Goal: Communication & Community: Answer question/provide support

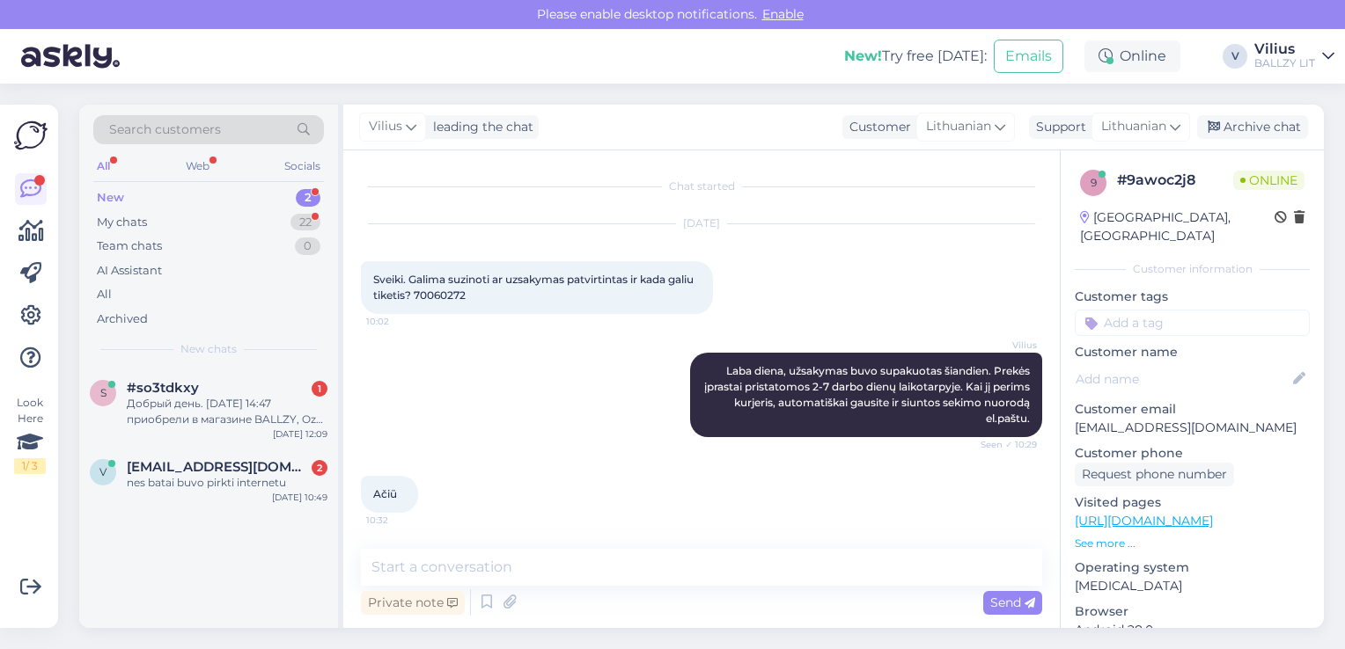
scroll to position [74, 0]
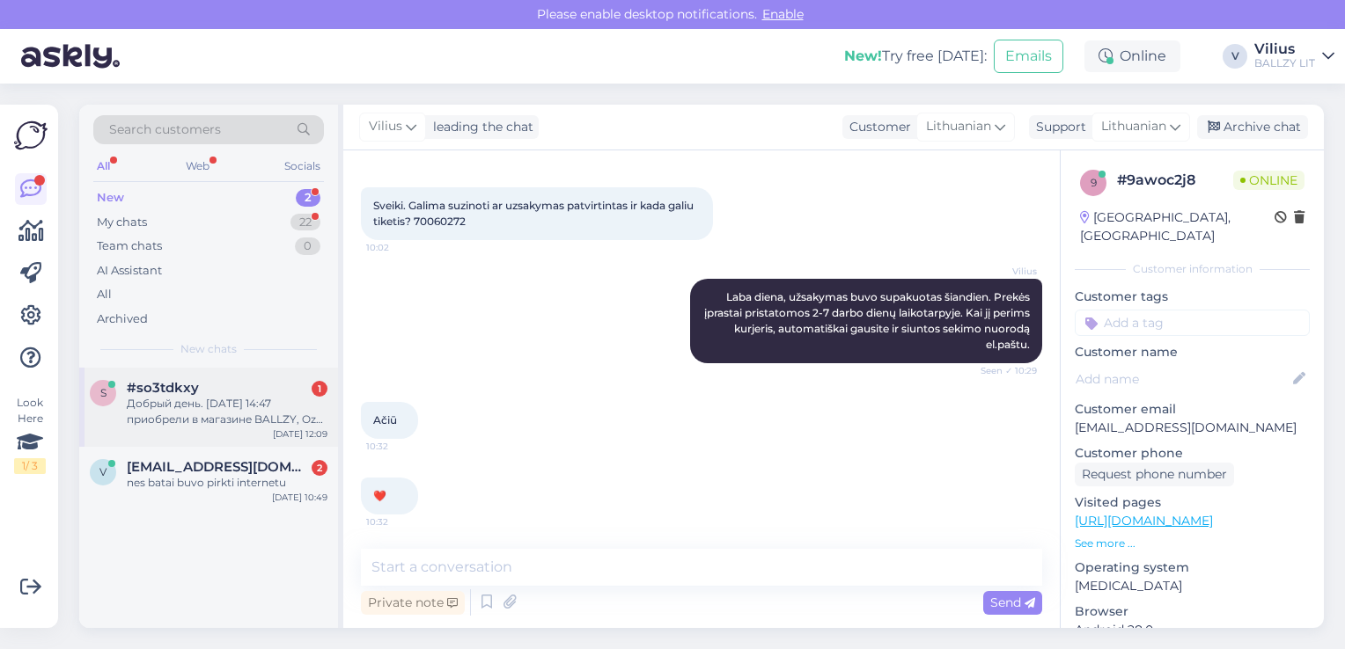
click at [142, 416] on div "Добрый день. [DATE] 14:47 приобрели в магазине BALLZY, Ozo g,25, [GEOGRAPHIC_DA…" at bounding box center [227, 412] width 201 height 32
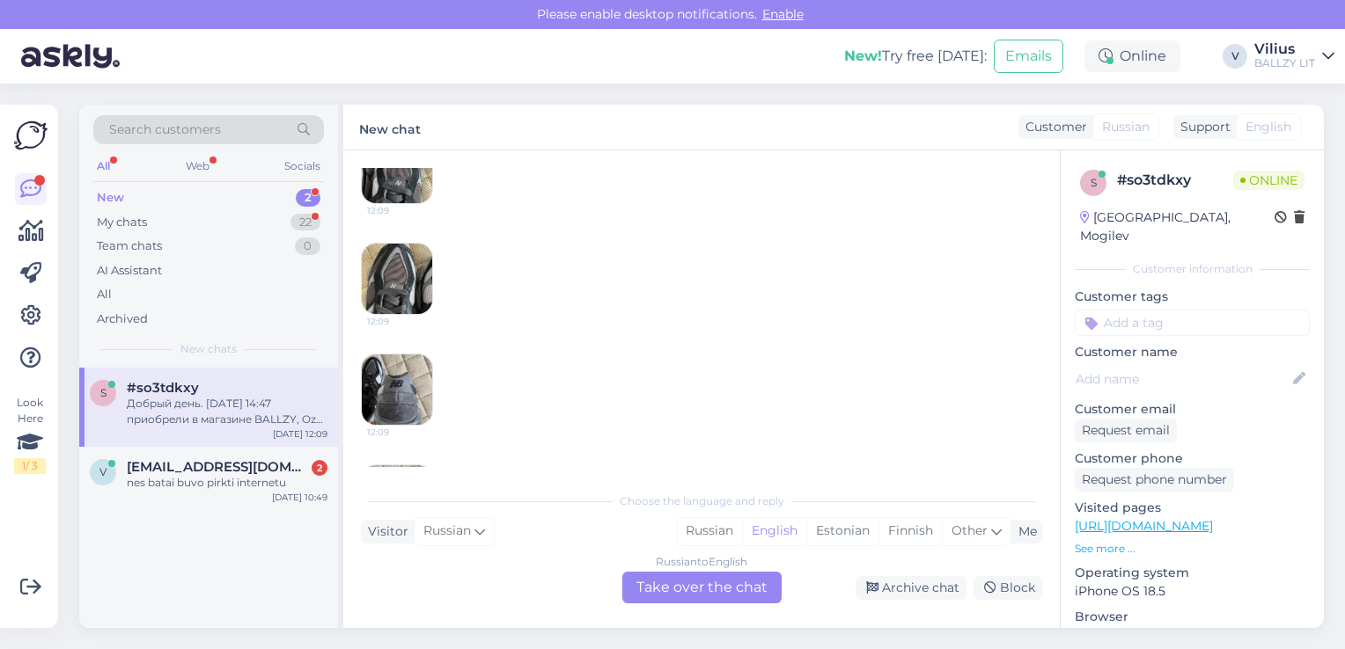
scroll to position [0, 0]
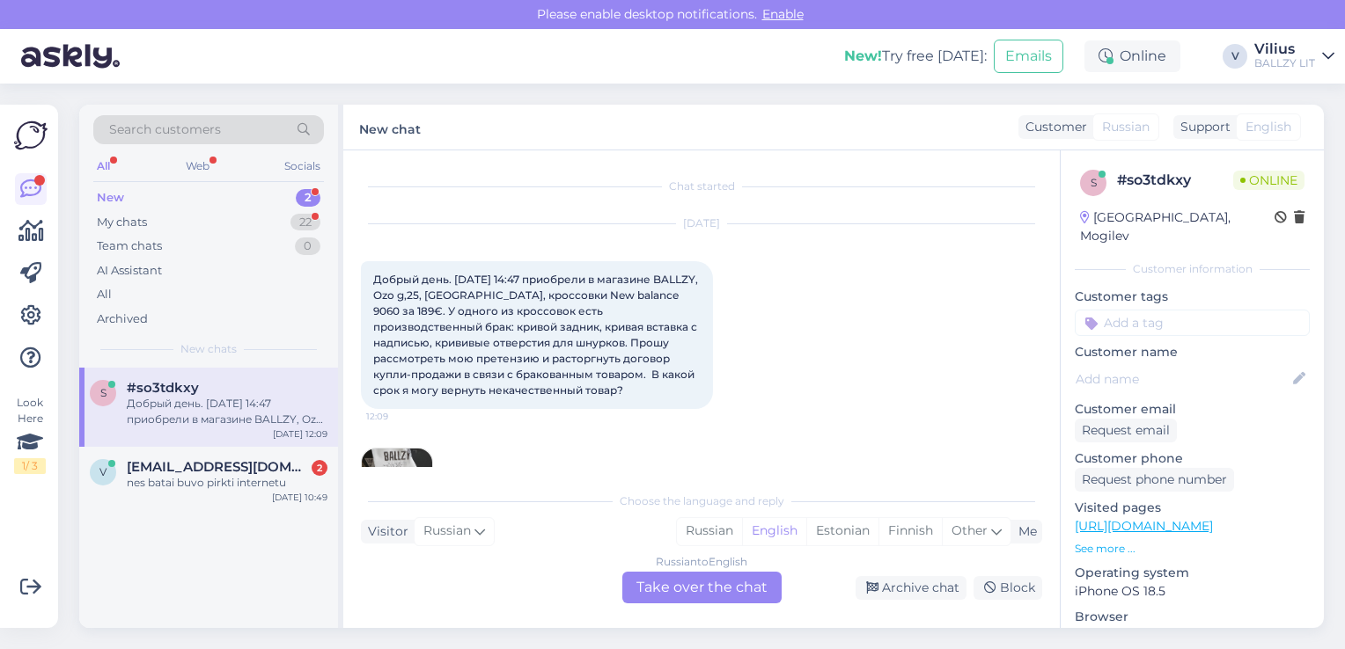
click at [747, 586] on div "Russian to English Take over the chat" at bounding box center [701, 588] width 159 height 32
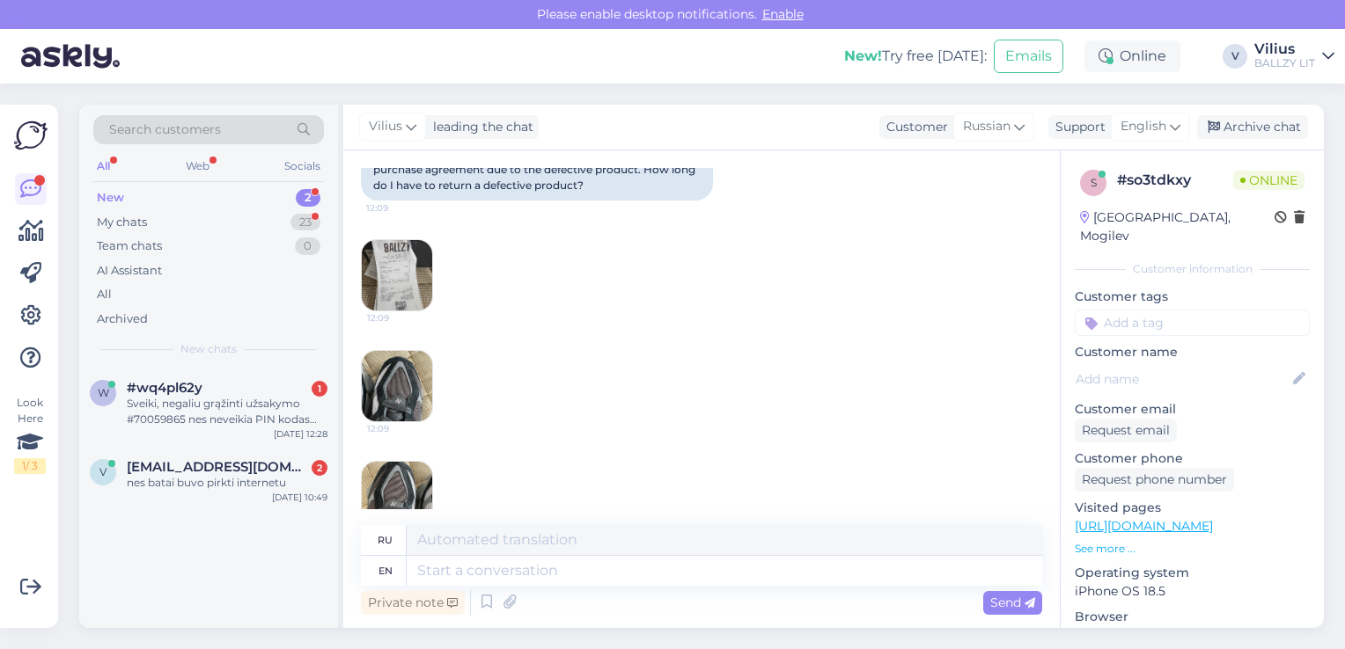
scroll to position [352, 0]
click at [399, 276] on img at bounding box center [397, 273] width 70 height 70
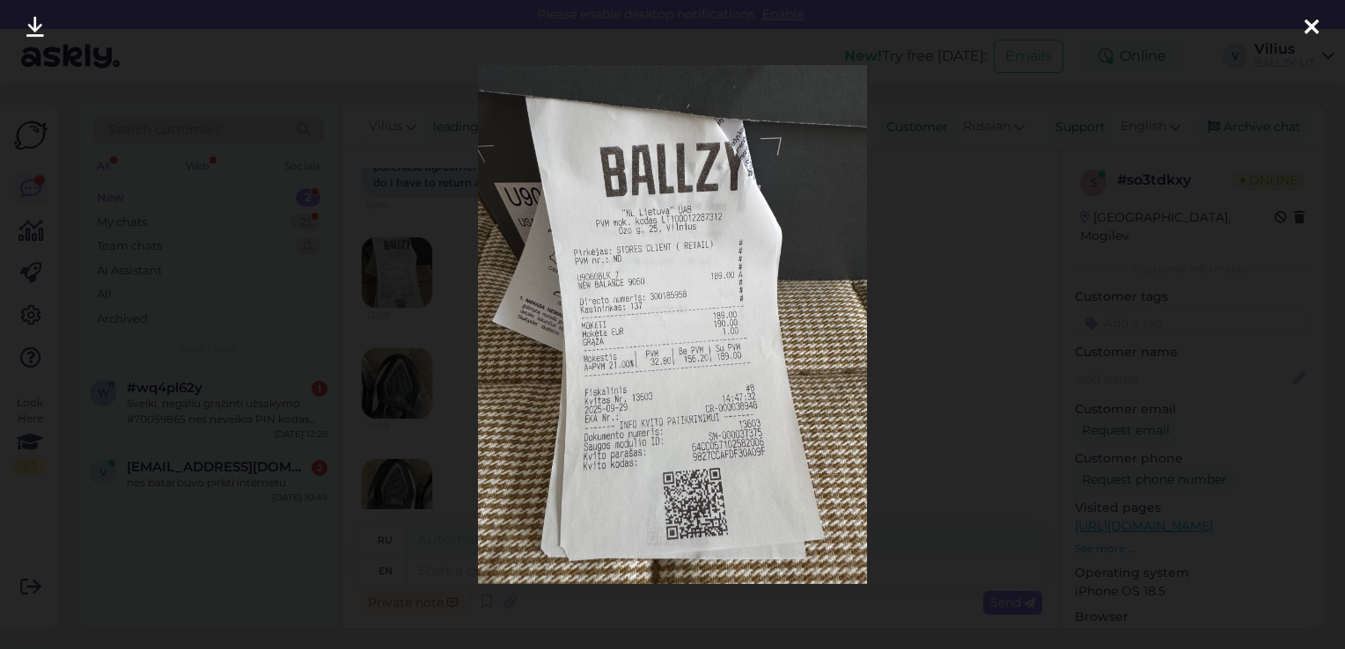
click at [905, 314] on div at bounding box center [672, 324] width 1345 height 649
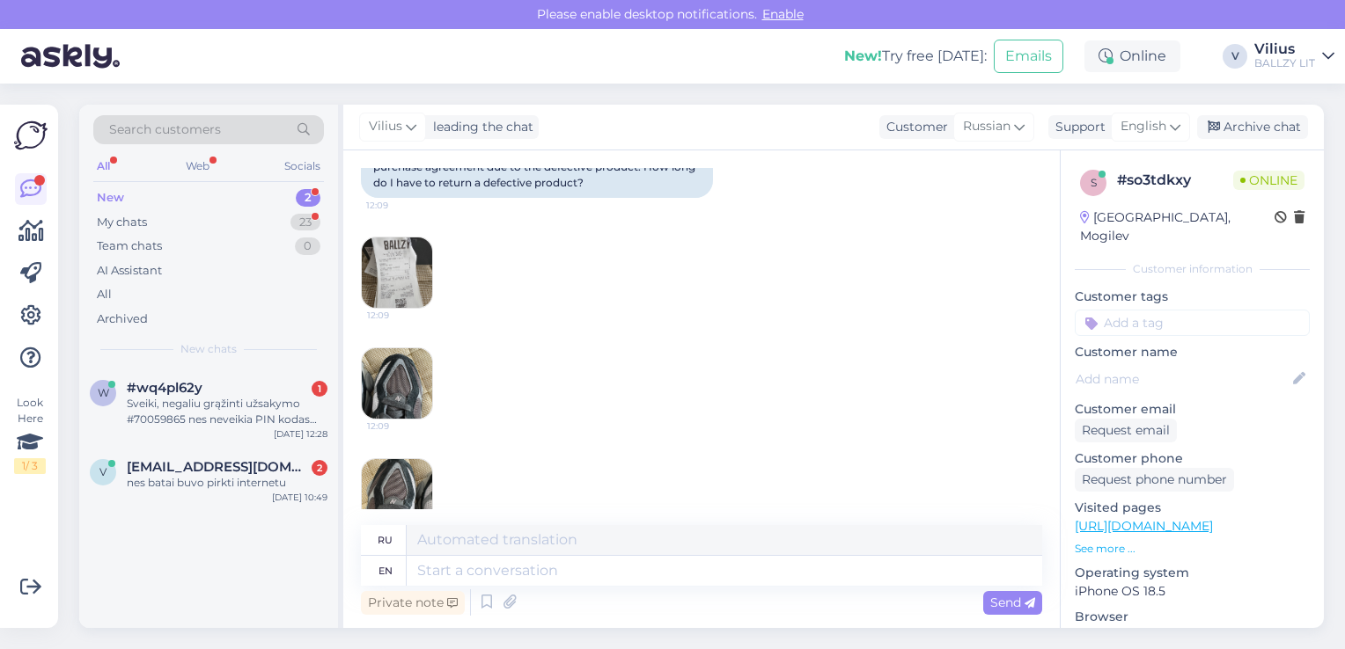
click at [399, 371] on img at bounding box center [397, 383] width 70 height 70
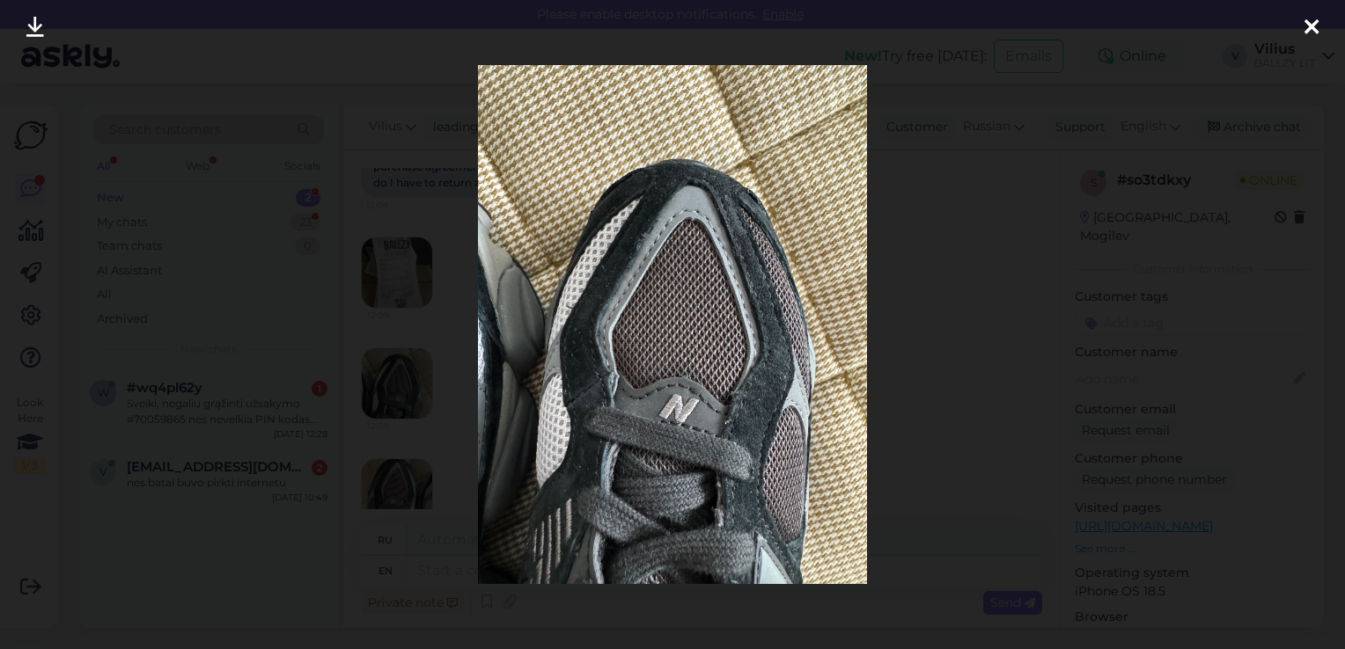
click at [938, 275] on div at bounding box center [672, 324] width 1345 height 649
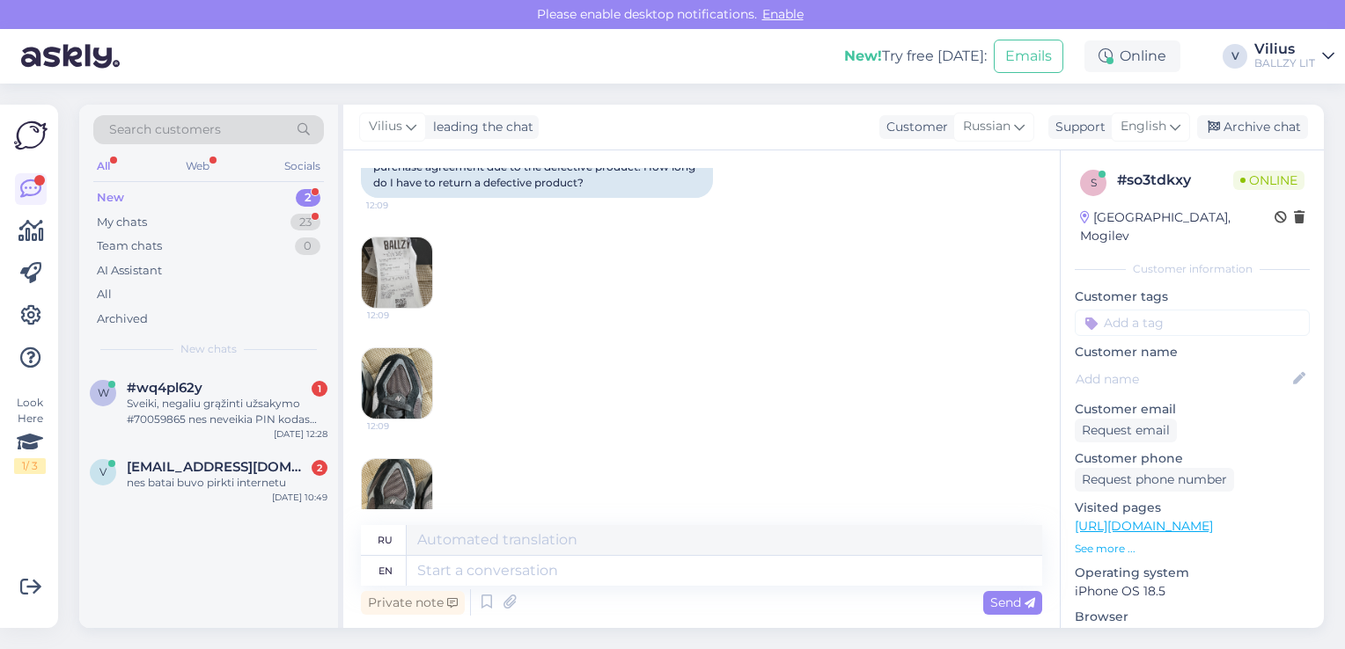
click at [394, 458] on div "12:09" at bounding box center [397, 494] width 72 height 72
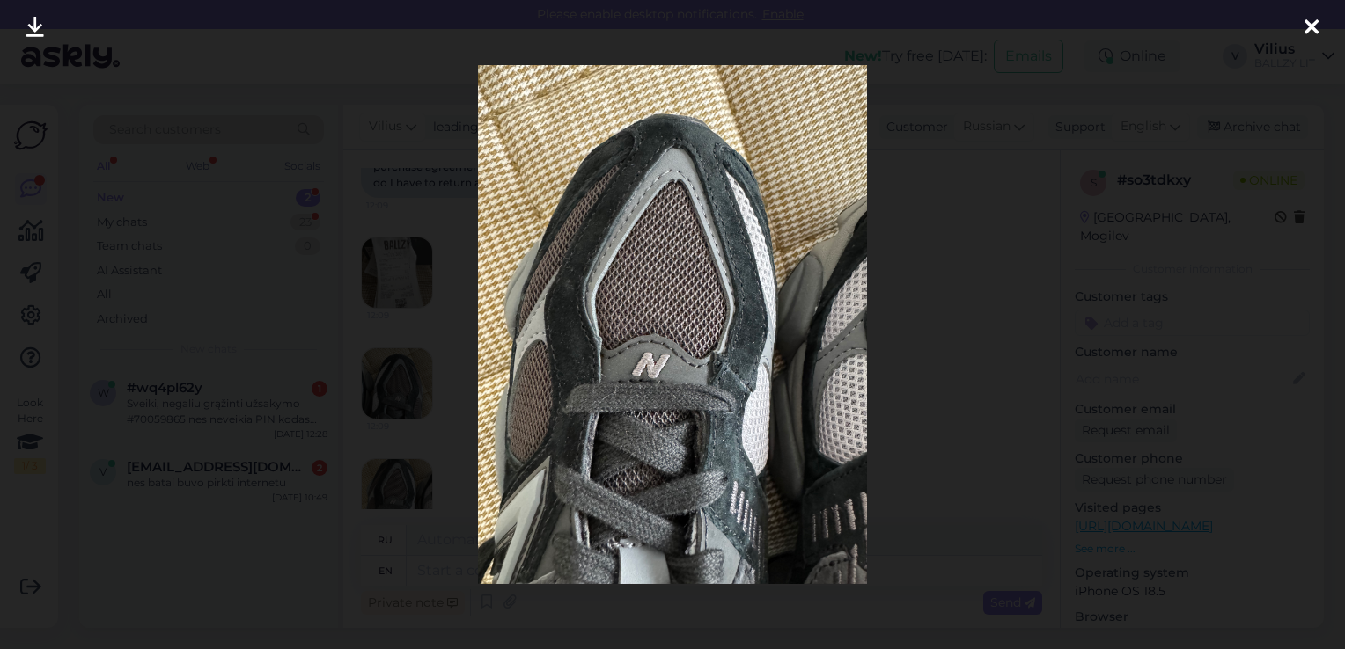
click at [933, 270] on div at bounding box center [672, 324] width 1345 height 649
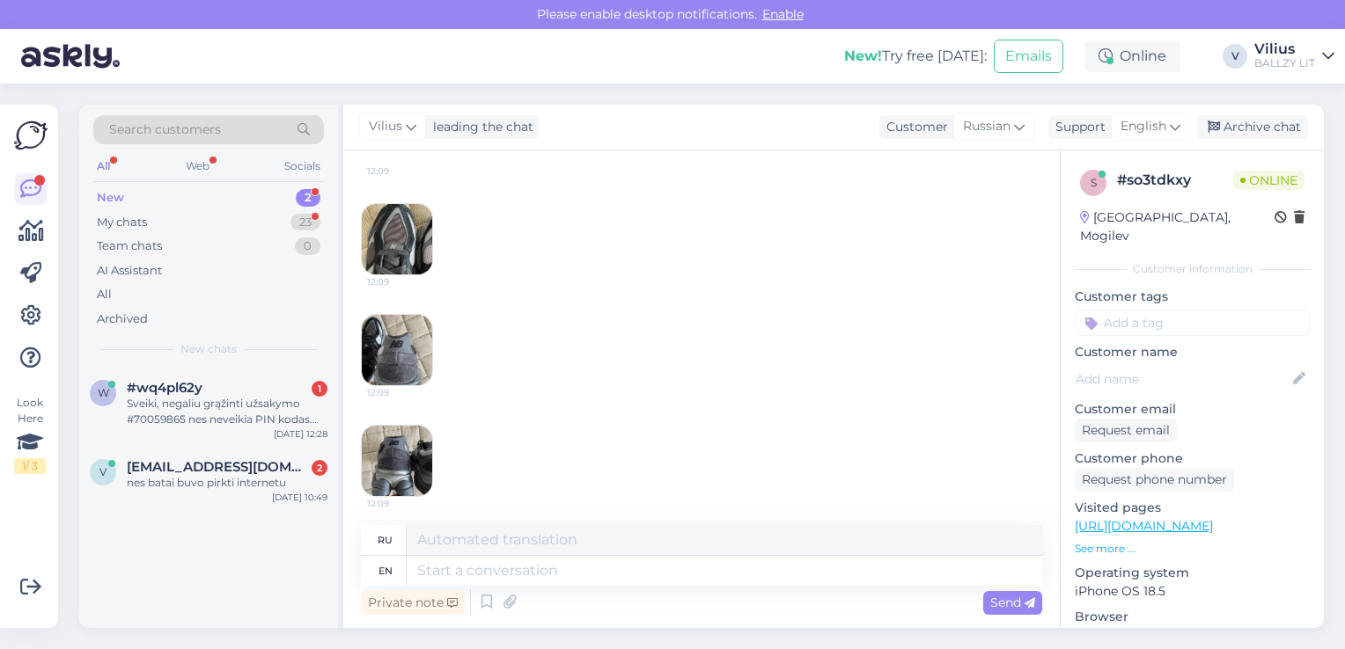
scroll to position [616, 0]
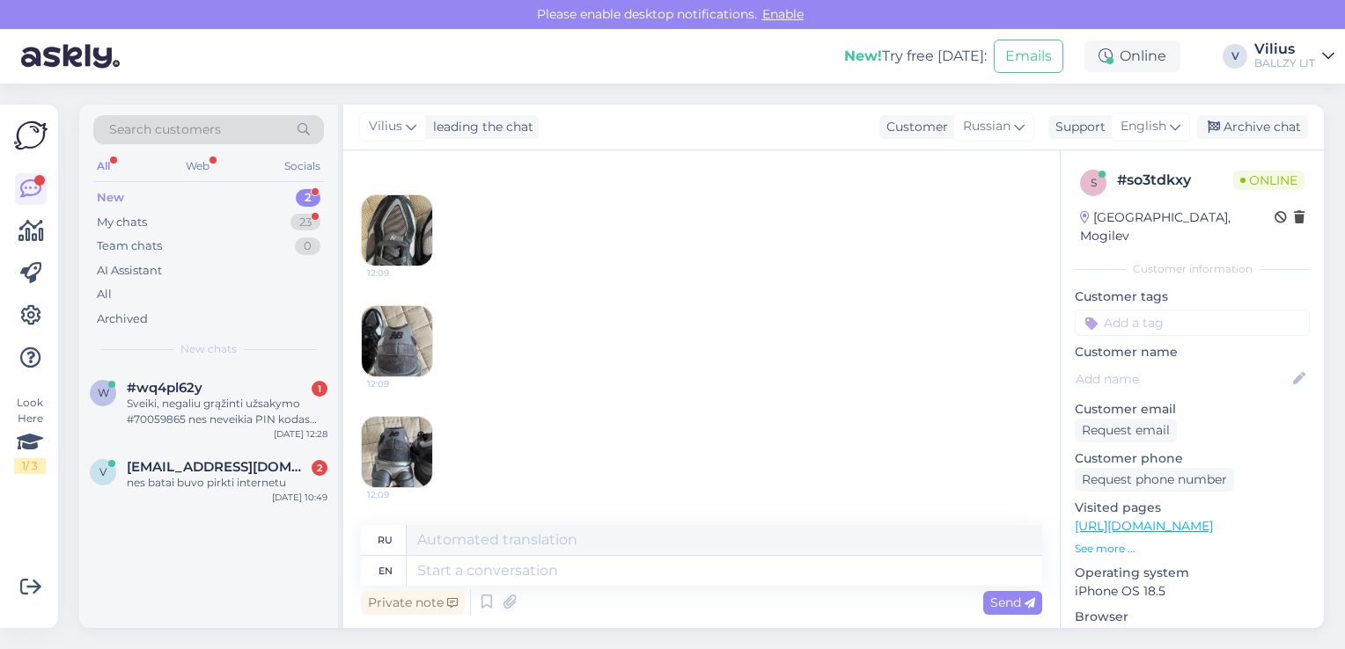
click at [409, 333] on img at bounding box center [397, 341] width 70 height 70
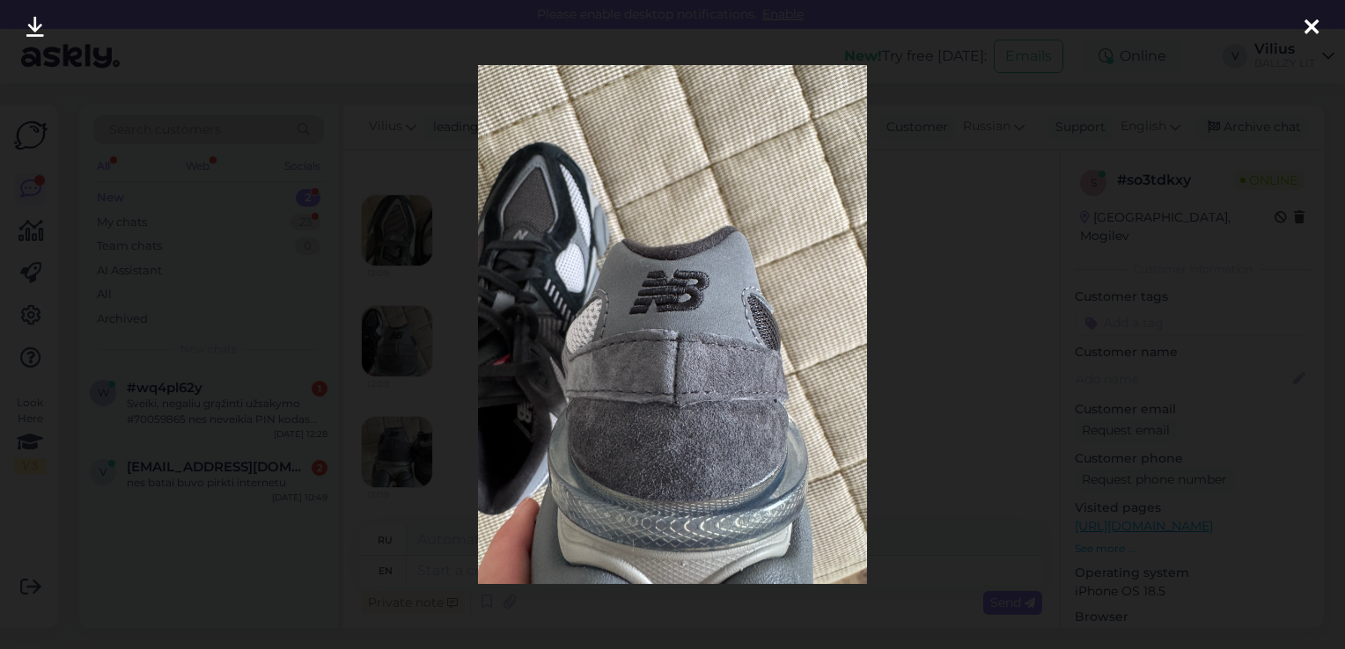
click at [914, 266] on div at bounding box center [672, 324] width 1345 height 649
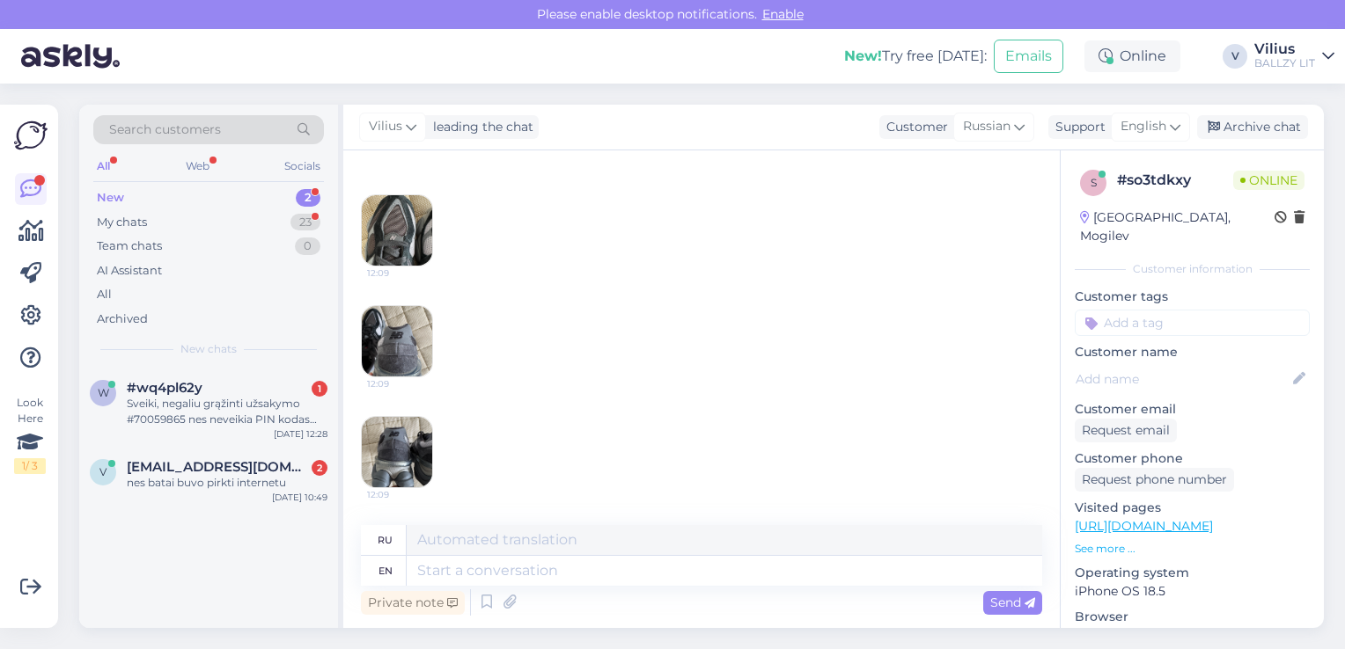
click at [421, 442] on img at bounding box center [397, 452] width 70 height 70
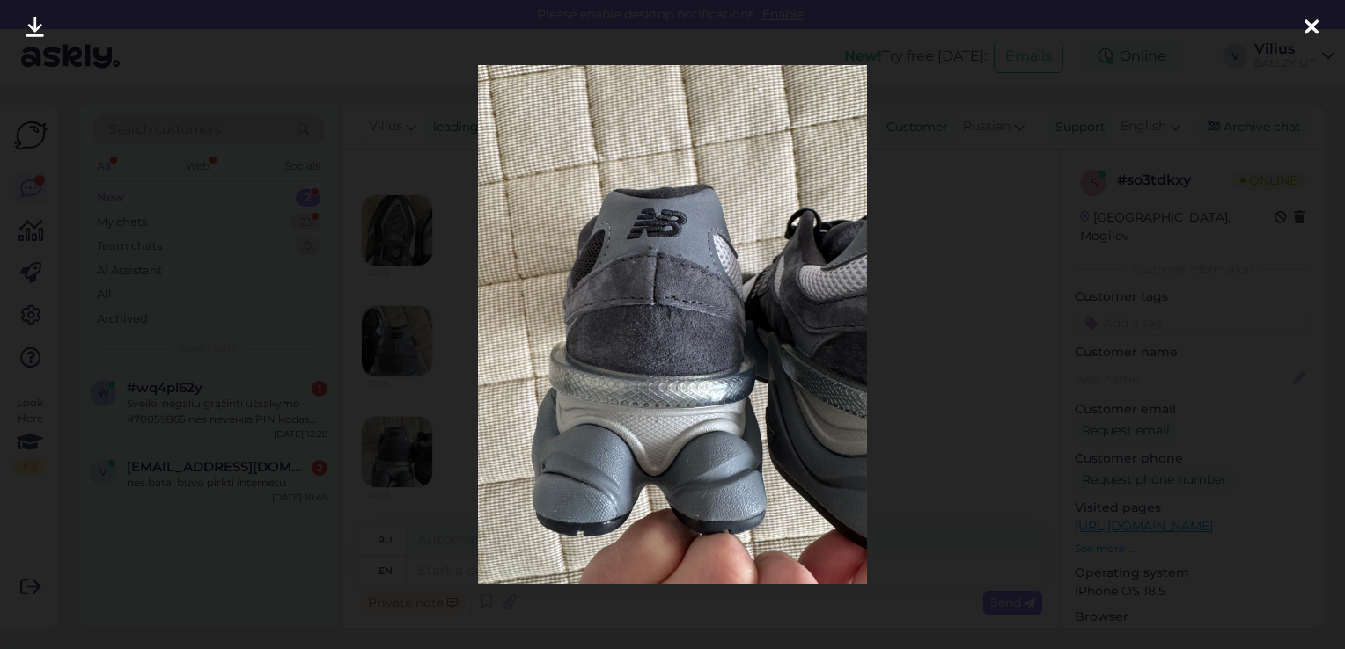
click at [990, 201] on div at bounding box center [672, 324] width 1345 height 649
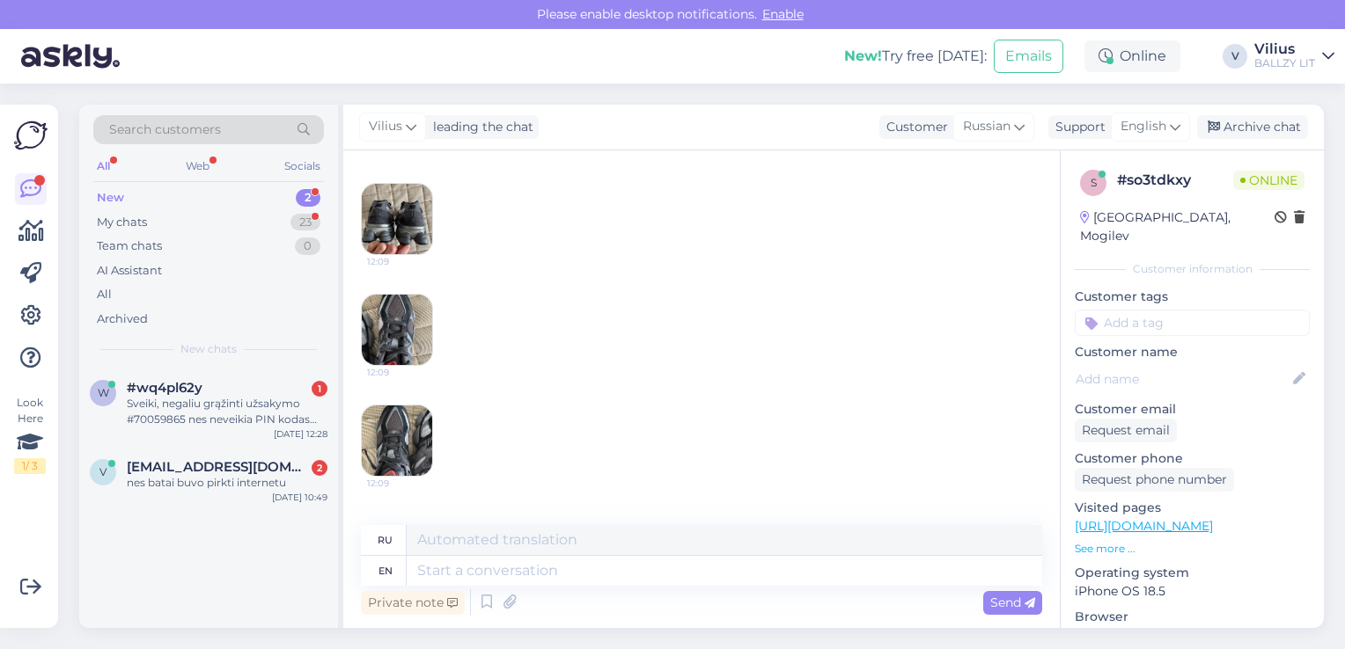
scroll to position [968, 0]
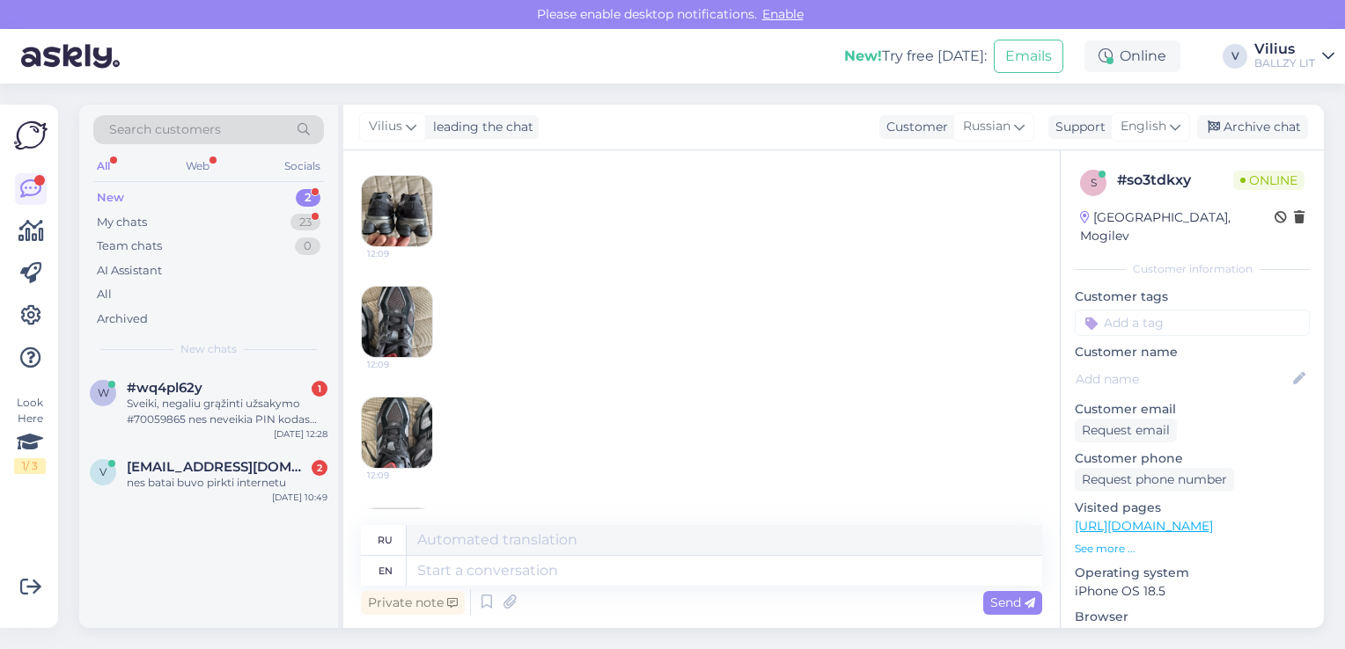
click at [414, 292] on img at bounding box center [397, 322] width 70 height 70
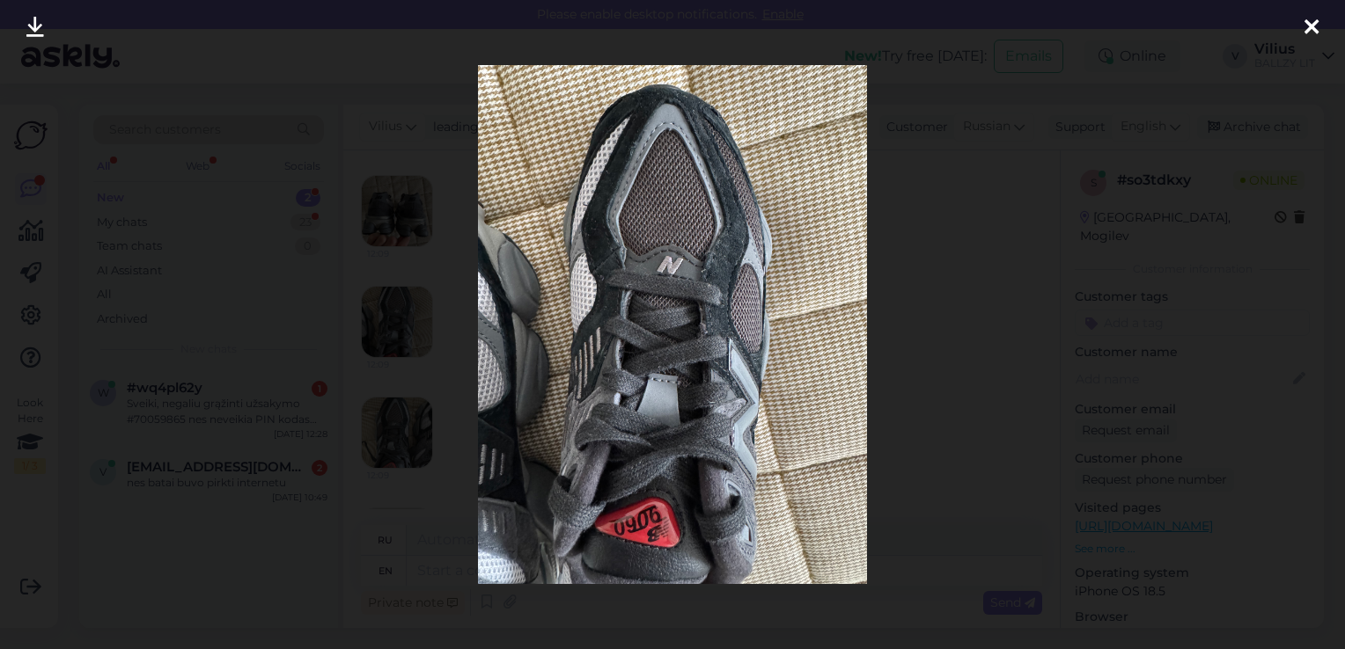
click at [984, 212] on div at bounding box center [672, 324] width 1345 height 649
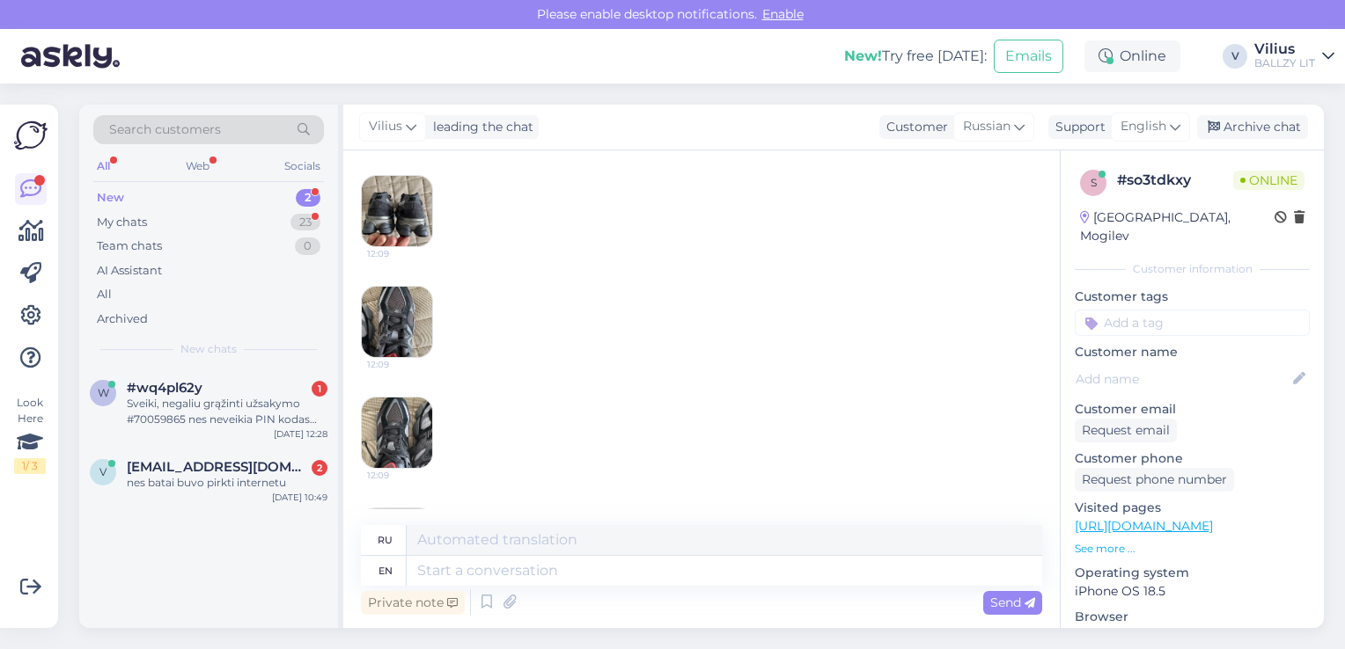
click at [412, 414] on img at bounding box center [397, 433] width 70 height 70
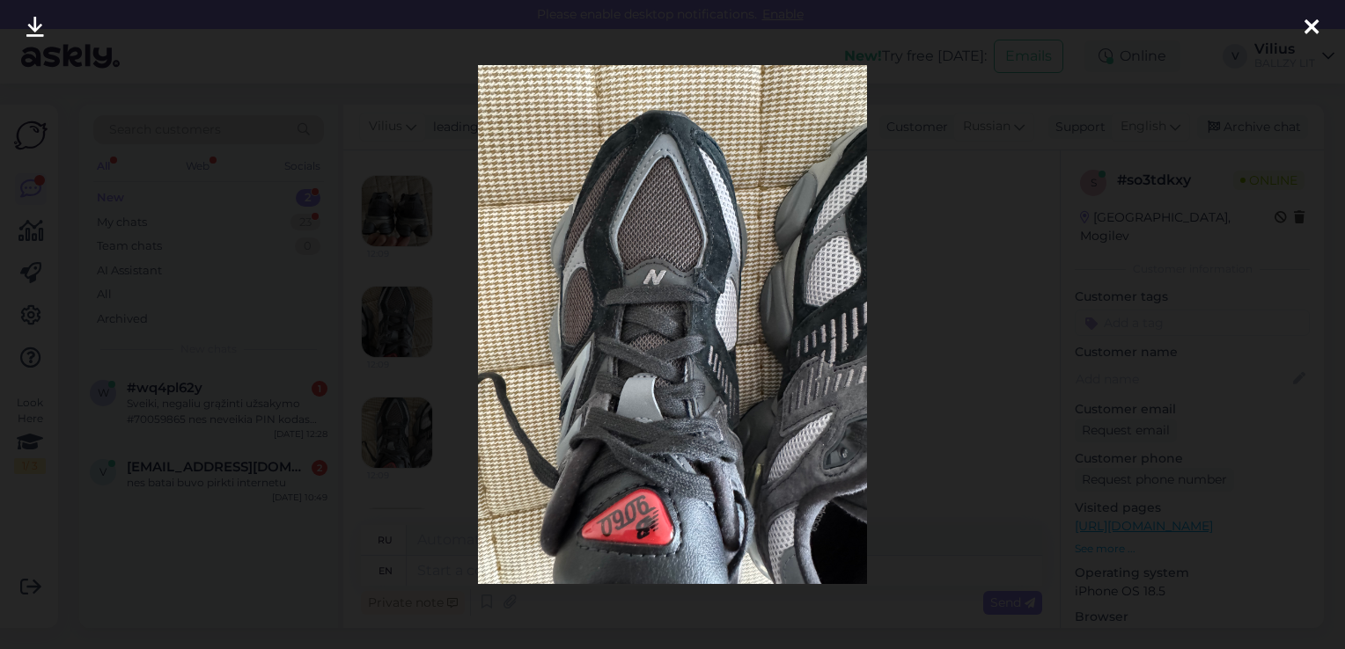
click at [900, 228] on div at bounding box center [672, 324] width 1345 height 649
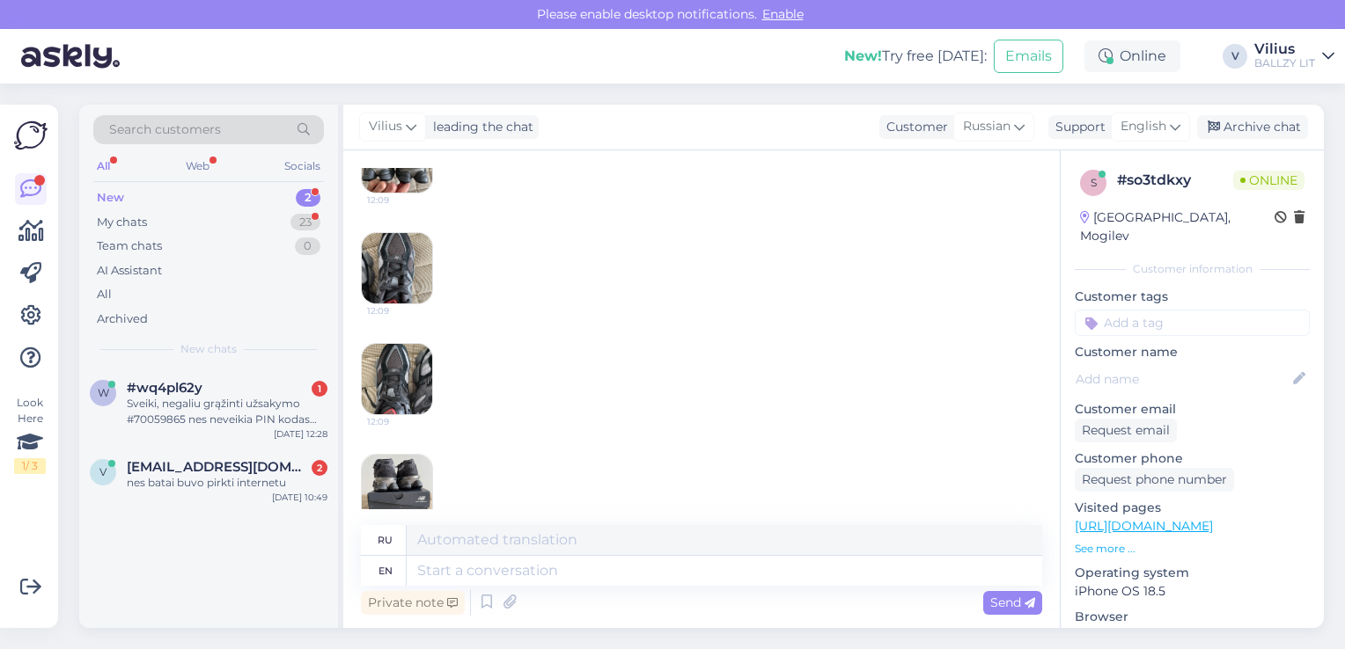
scroll to position [1053, 0]
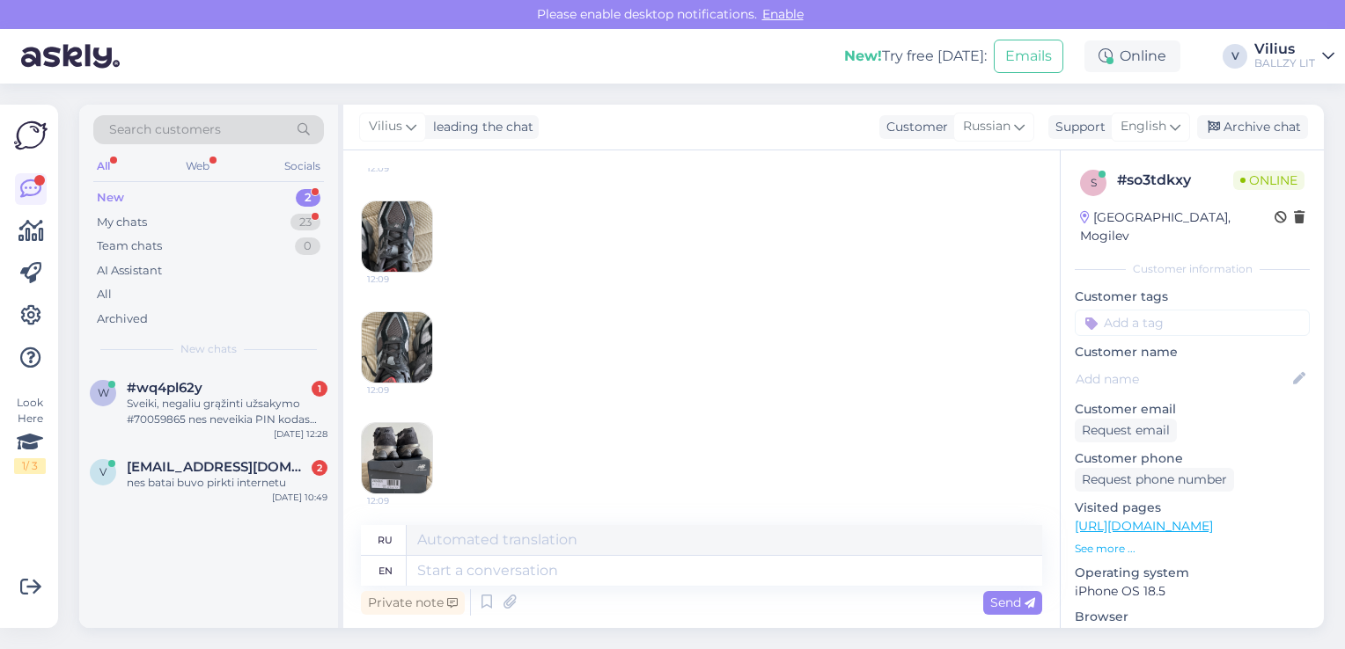
click at [398, 347] on img at bounding box center [397, 347] width 70 height 70
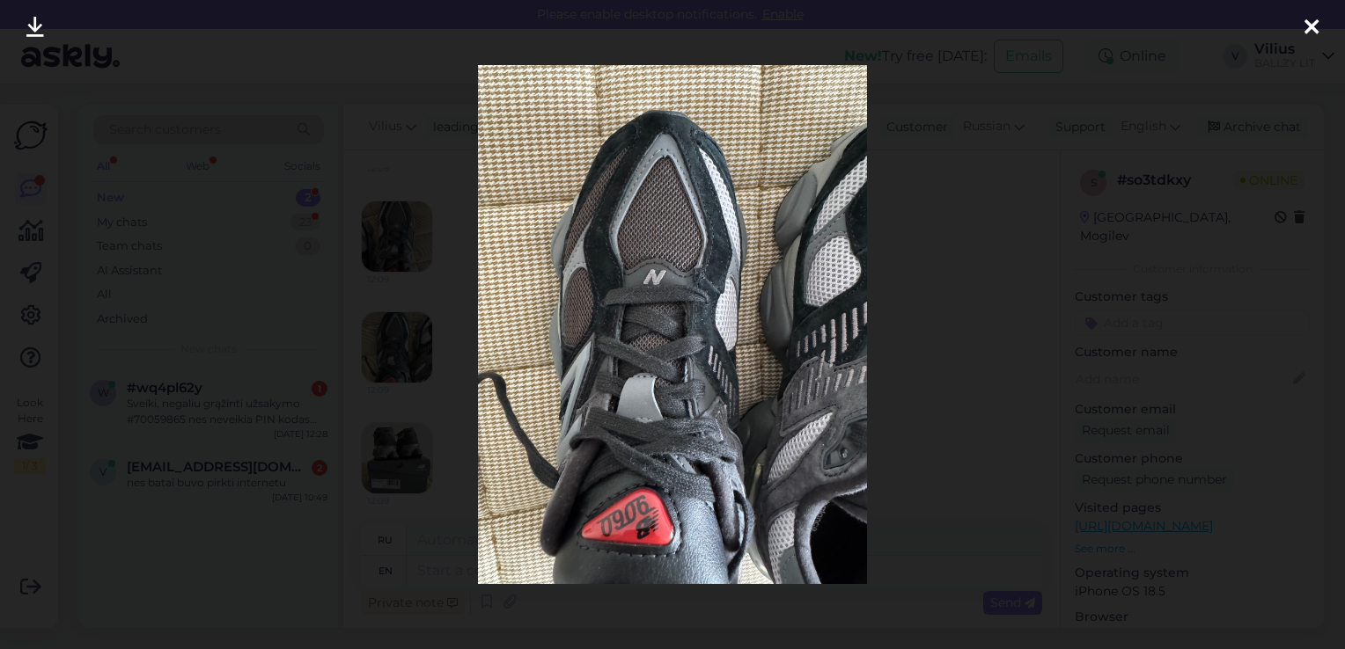
click at [911, 224] on div at bounding box center [672, 324] width 1345 height 649
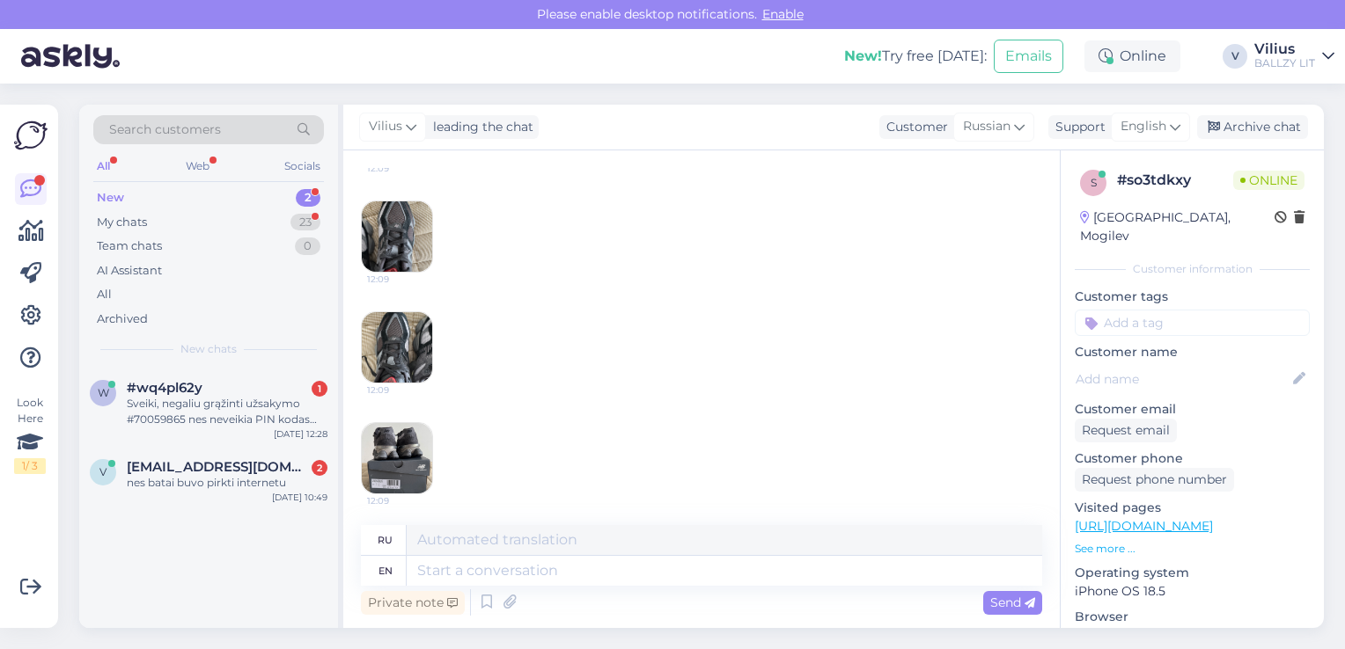
click at [373, 466] on img at bounding box center [397, 458] width 70 height 70
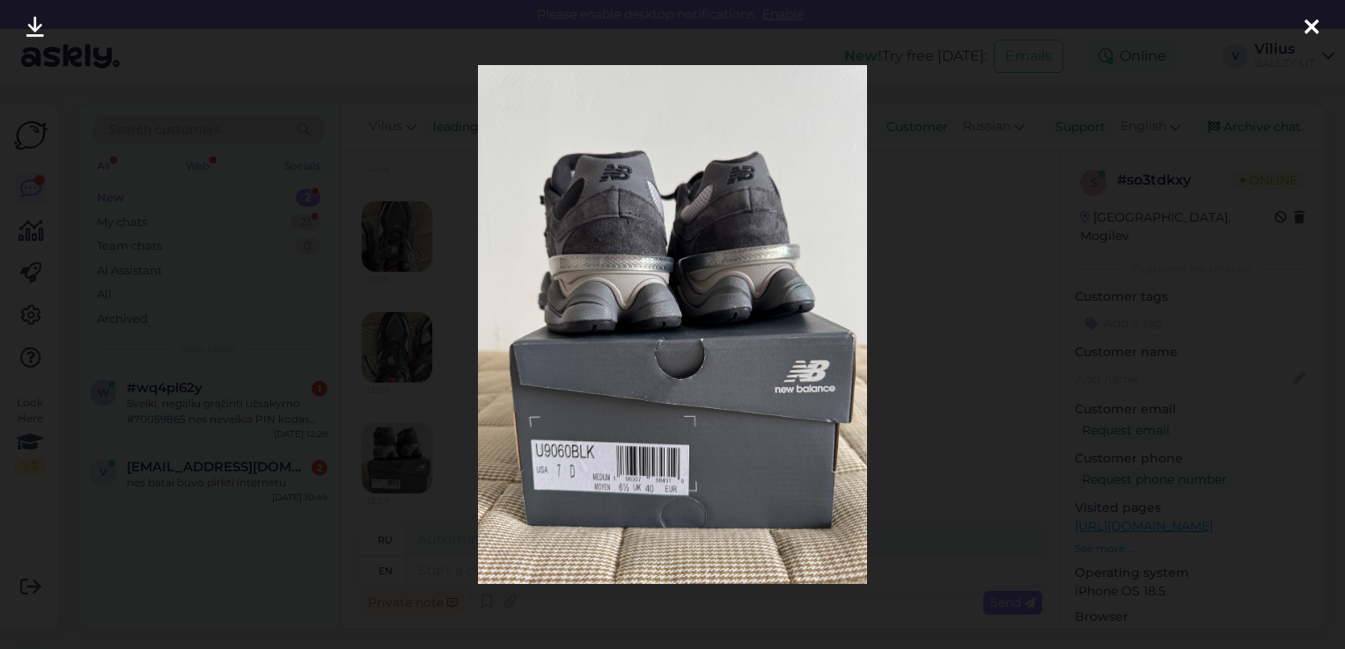
click at [920, 208] on div at bounding box center [672, 324] width 1345 height 649
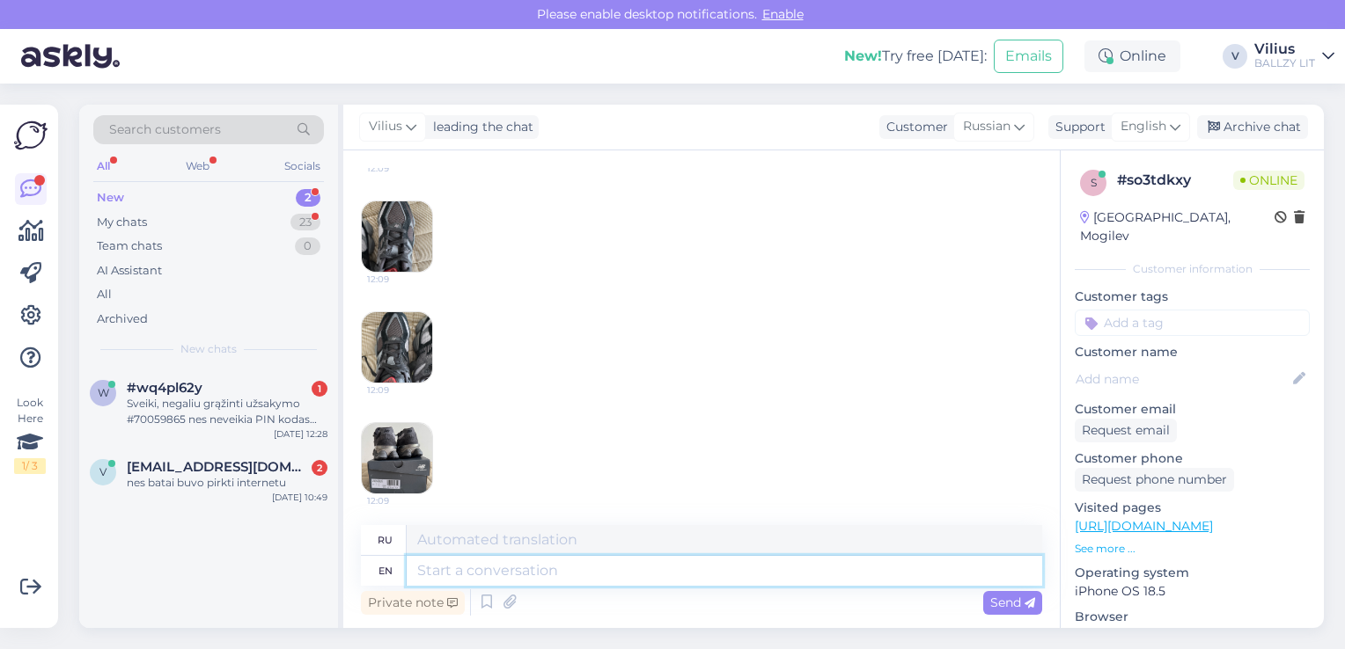
click at [465, 578] on textarea at bounding box center [724, 571] width 635 height 30
type textarea "Hello,"
type textarea "Привет,"
type textarea "Hello, if sh"
type textarea "Привет, если"
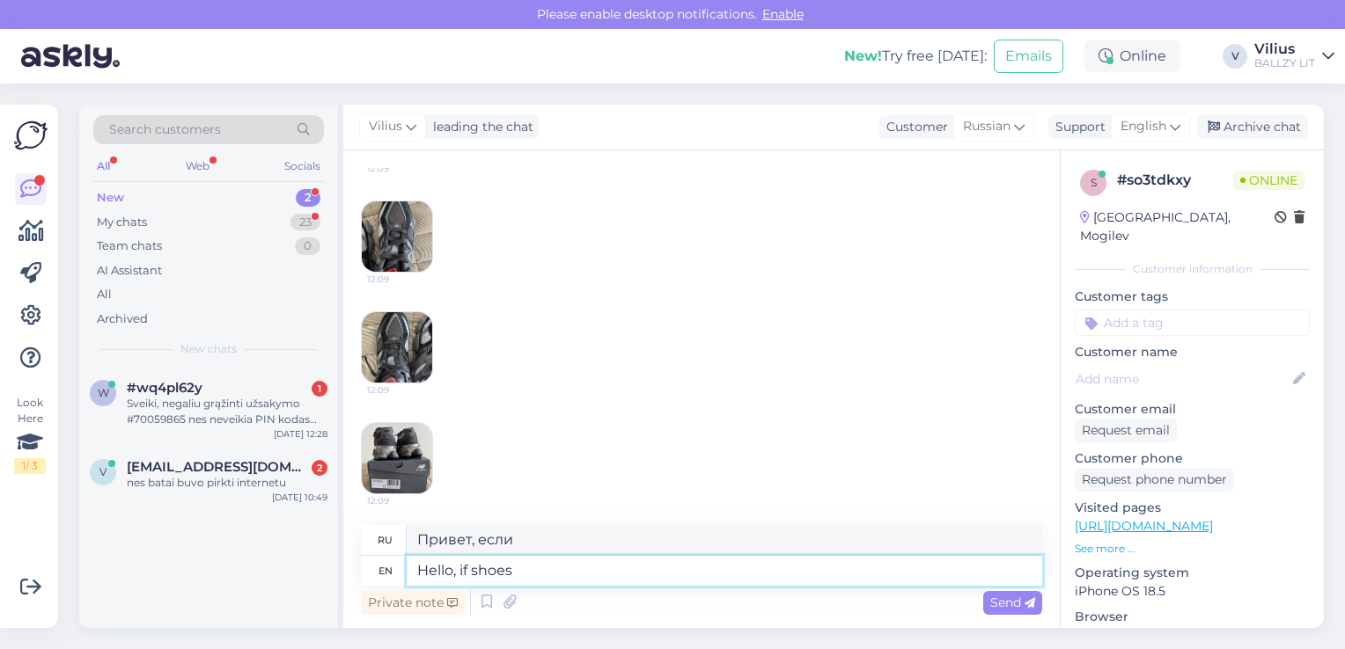
type textarea "Hello, if shoes"
type textarea "Привет, если обувь"
type textarea "Hello, if shoes ar n"
type textarea "Здравствуйте, если обувь"
type textarea "Hello, if shoes are not wor"
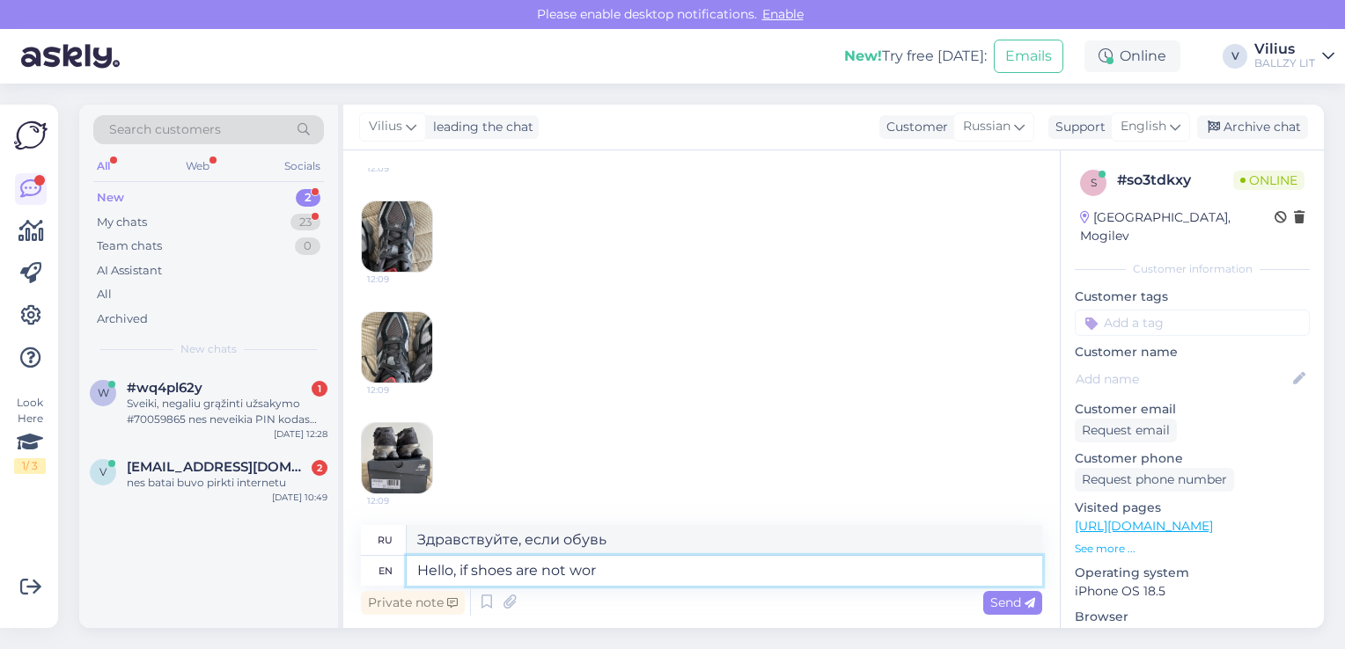
type textarea "Здравствуйте, если обувь не"
type textarea "Hello, if shoes are not worn"
type textarea "Здравствуйте, если обувь не изношена"
type textarea "Hello, if shoes are not worn -"
type textarea "Здравствуйте, если обувь не изношена -"
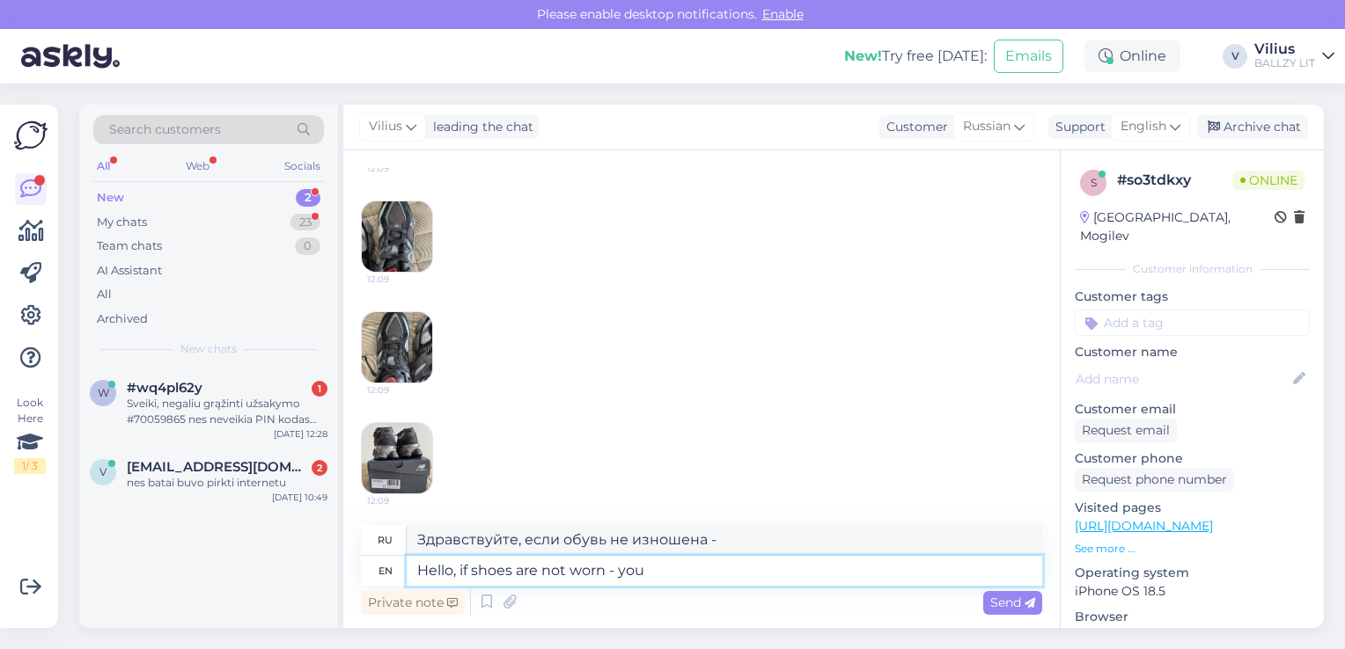
type textarea "Hello, if shoes are not worn - you c"
type textarea "Здравствуйте, если обувь не изношена - вы"
type textarea "Hello, if shoes are not worn - you can r"
type textarea "Здравствуйте, если обувь не изношена - можно"
type textarea "Hello, if shoes are not worn - you can return t"
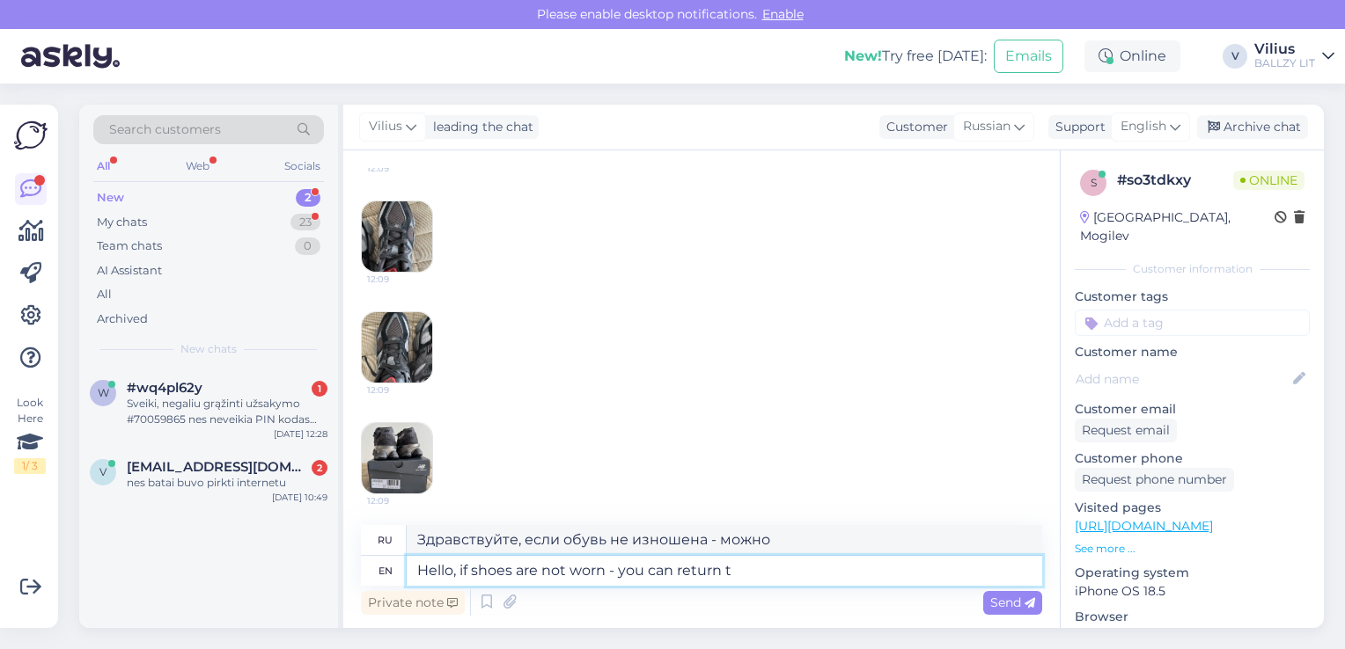
type textarea "Здравствуйте, если обувь не ношена - вы можете вернуть."
type textarea "Hello, if shoes are not worn - you can return them t"
type textarea "Здравствуйте, если обувь не ношена - вы можете ее вернуть."
type textarea "Hello, if shoes are not worn - you can return them to p"
type textarea "Здравствуйте, если обувь не ношена - вы можете вернуть ее в"
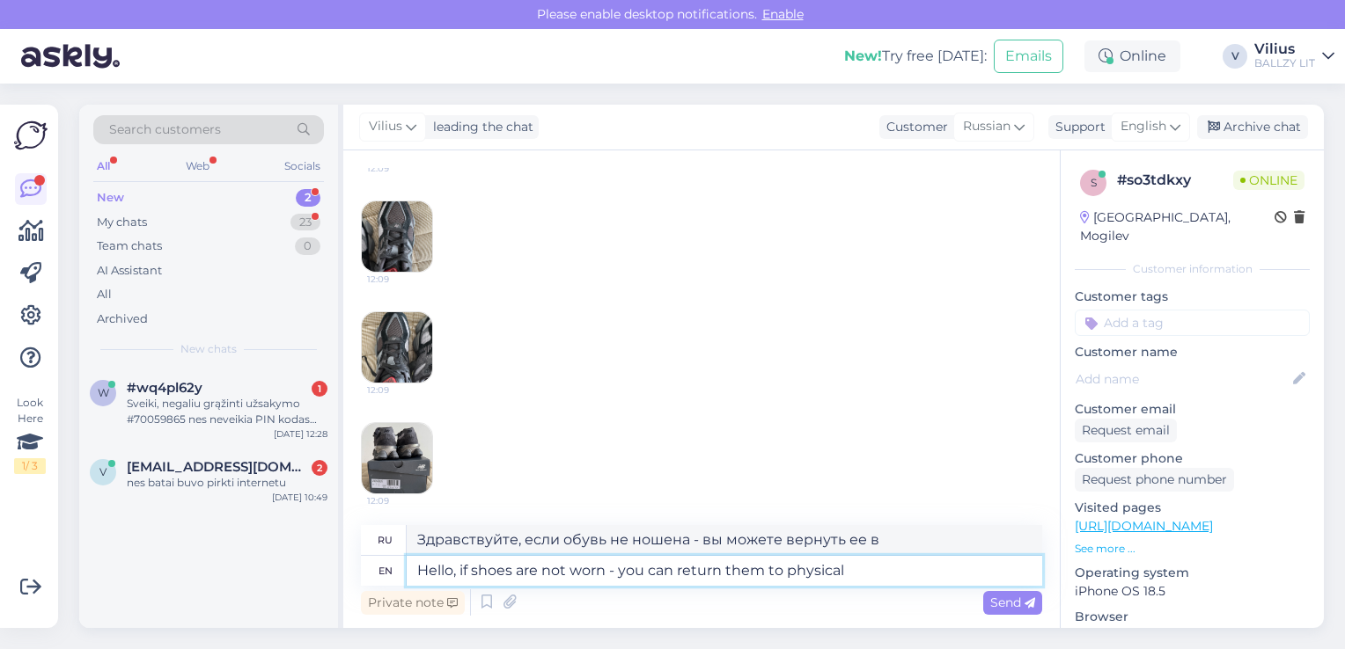
type textarea "Hello, if shoes are not worn - you can return them to physical s"
type textarea "Здравствуйте, если обувь не ношена - вы можете вернуть ее в физ."
type textarea "Hello, if shoes are not worn - you can return them to physical store in"
type textarea "Здравствуйте, если обувь не ношена - вы можете вернуть ее в обычный магазин."
type textarea "Hello, if shoes are not worn - you can return them to physical store in"
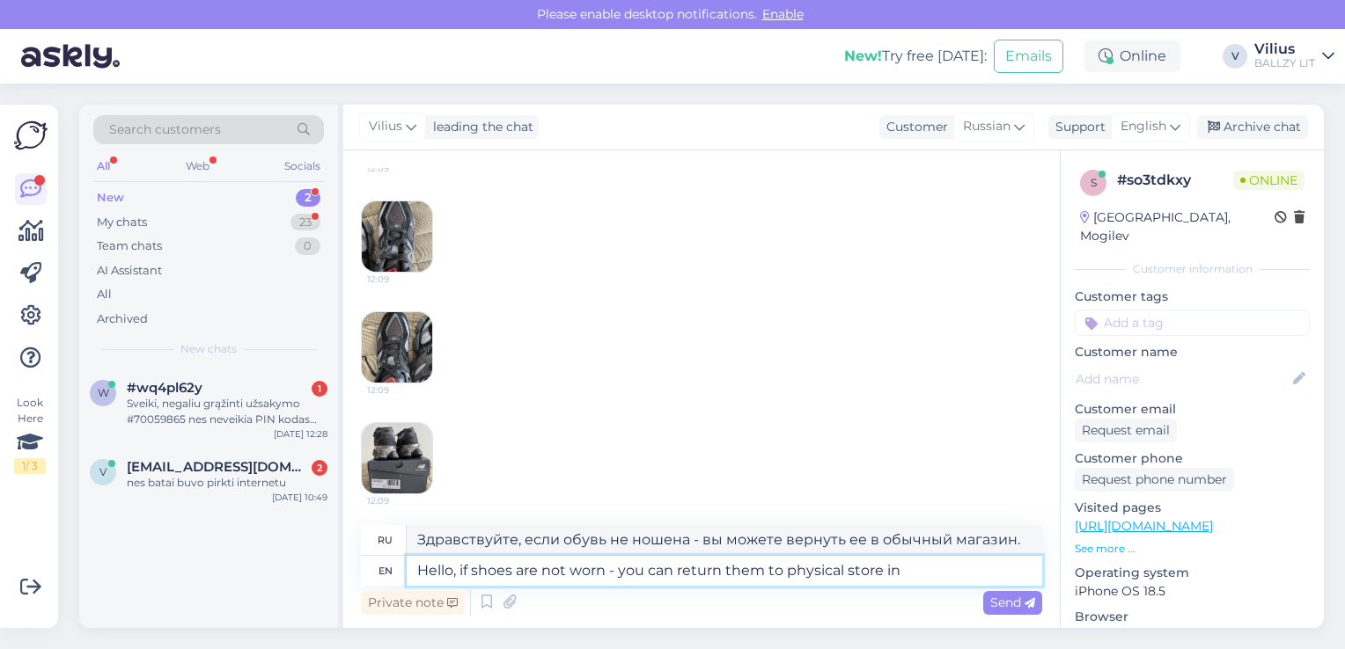
type textarea "Здравствуйте, если обувь не ношена - вы можете вернуть ее в физический магазин в"
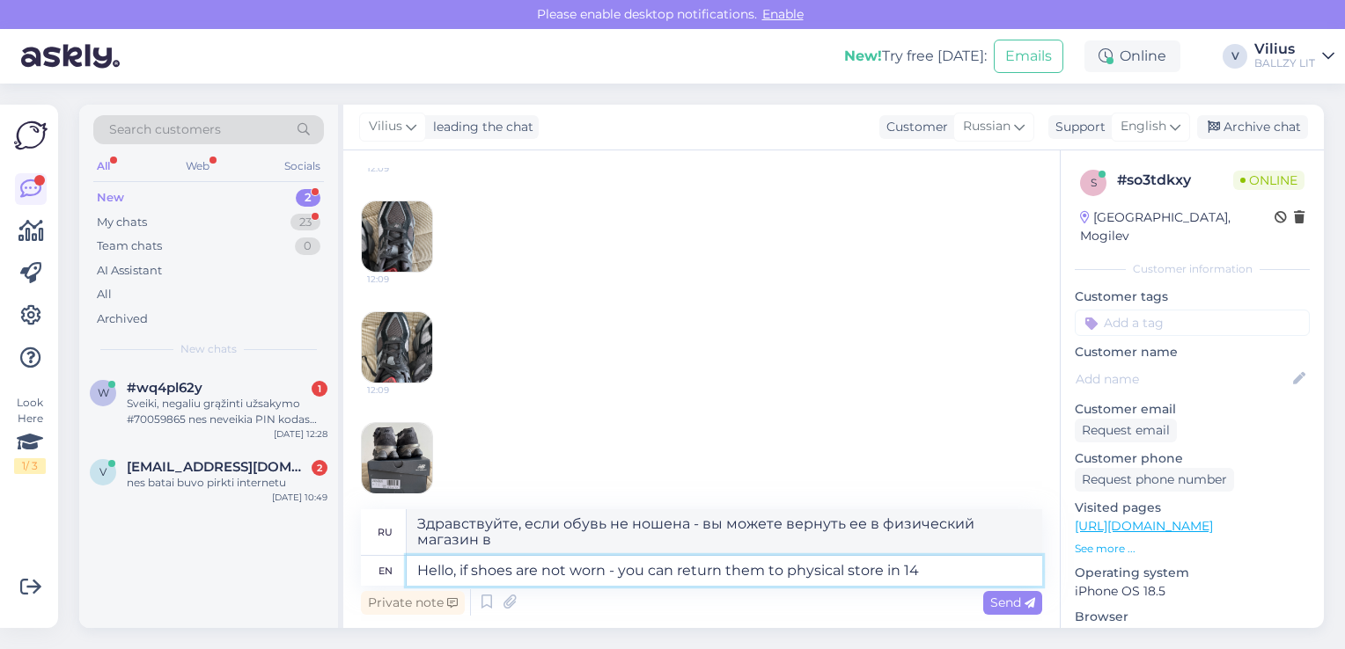
type textarea "Hello, if shoes are not worn - you can return them to physical store in 14 d"
type textarea "Здравствуйте, если обувь не ношена - вы можете вернуть ее в физический магазин …"
type textarea "Hello, if shoes are not worn - you can return them to physical store [DATE]."
type textarea "Здравствуйте, если обувь не была ношена, вы можете вернуть ее в физический мага…"
type textarea "Hello, if shoes are not worn - you can return them to physical store [DATE]. If…"
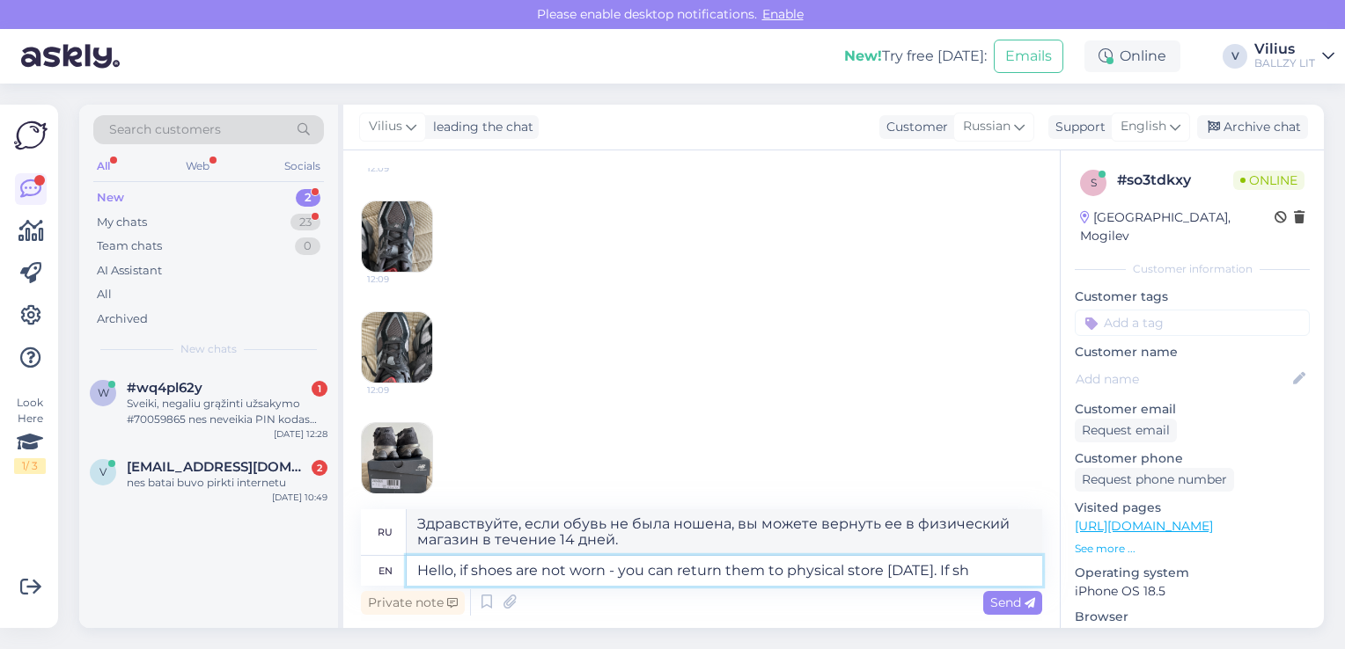
type textarea "Здравствуйте! Если обувь не была ношена, вы можете вернуть её в обычный магазин…"
type textarea "Hello, if shoes are not worn - you can return them to physical store [DATE]. If…"
type textarea "Здравствуйте! Если обувь не была ношена, вы можете вернуть её в обычный магазин…"
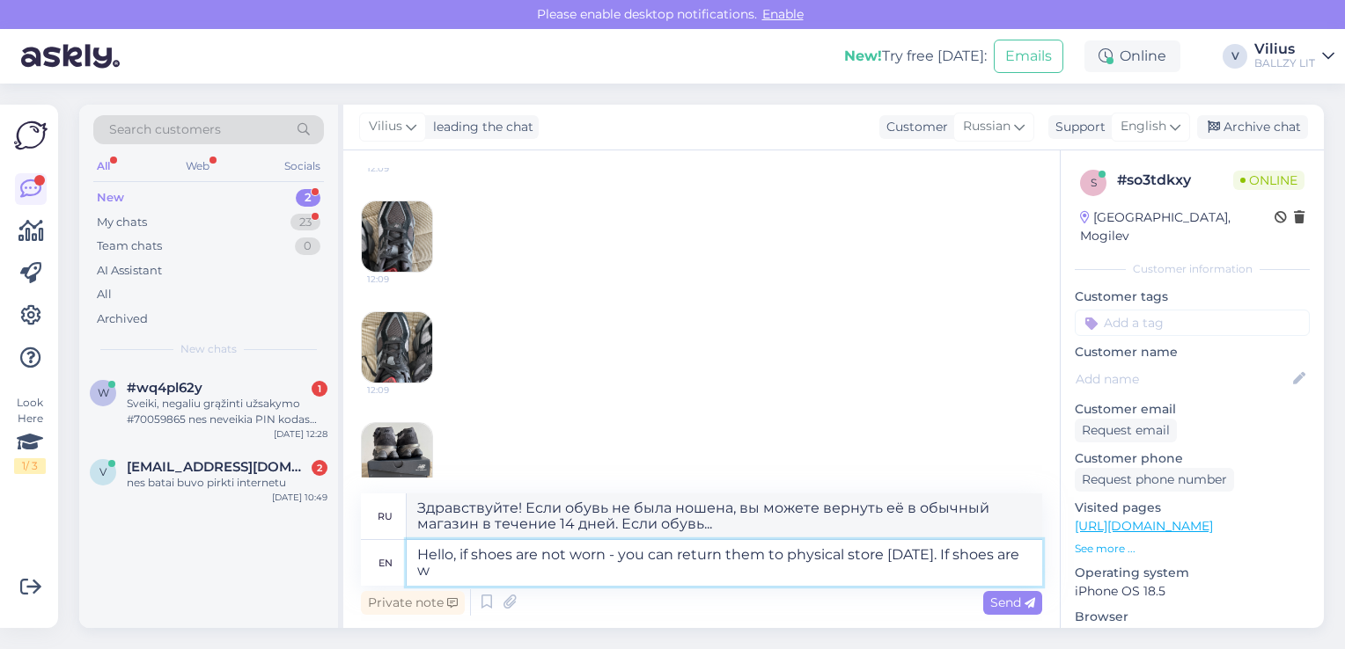
type textarea "Hello, if shoes are not worn - you can return them to physical store [DATE]. If…"
type textarea "Здравствуйте! Если обувь не ношена, вы можете вернуть её в обычный магазин в те…"
type textarea "Hello, if shoes are not worn - you can return them to physical store [DATE]. If…"
type textarea "Здравствуйте! Если обувь неношеная, вы можете вернуть её в магазин в течение 14…"
type textarea "Hello, if shoes are not worn - you can return them to physical store [DATE]. If…"
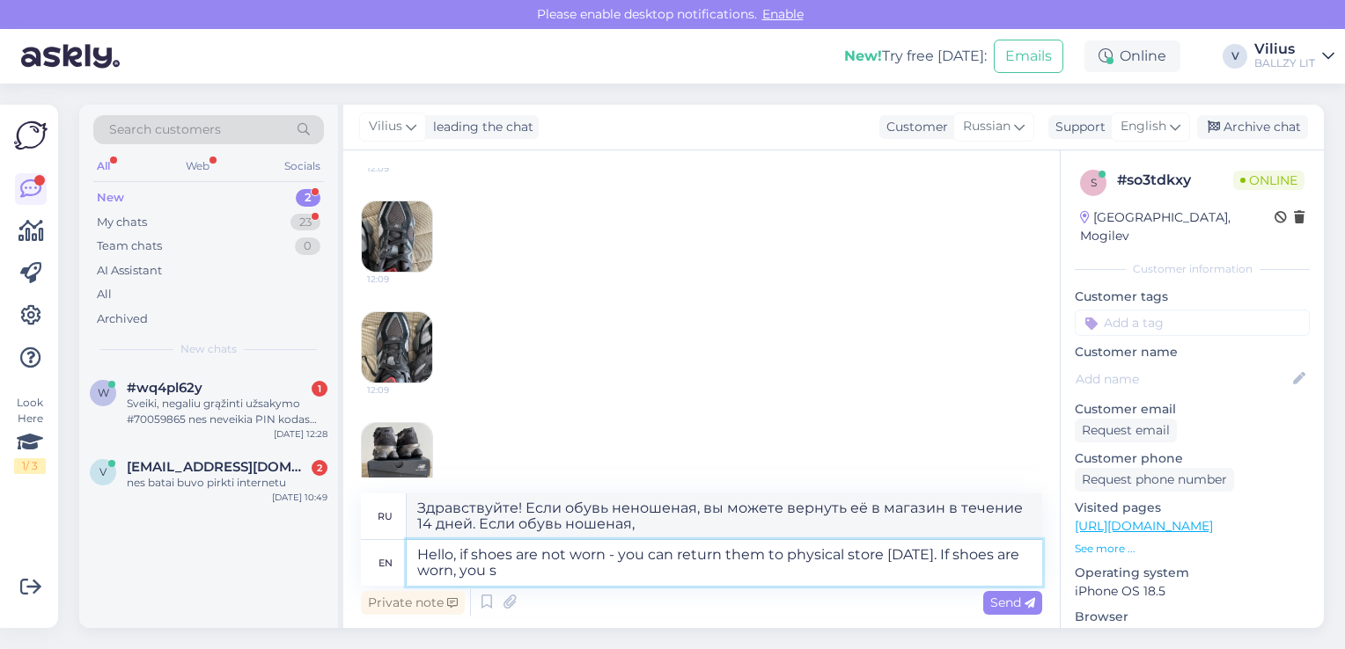
type textarea "Здравствуйте! Если обувь неношеная, вы можете вернуть её в обычный магазин в те…"
type textarea "Hello, if shoes are not worn - you can return them to physical store [DATE]. If…"
type textarea "Здравствуйте! Если обувь неношеная, вы можете вернуть её в магазин в течение 14…"
type textarea "Hello, if shoes are not worn - you can return them to physical store [DATE]. If…"
type textarea "Здравствуйте! Если обувь неношеная, вы можете вернуть её в магазин в течение 14…"
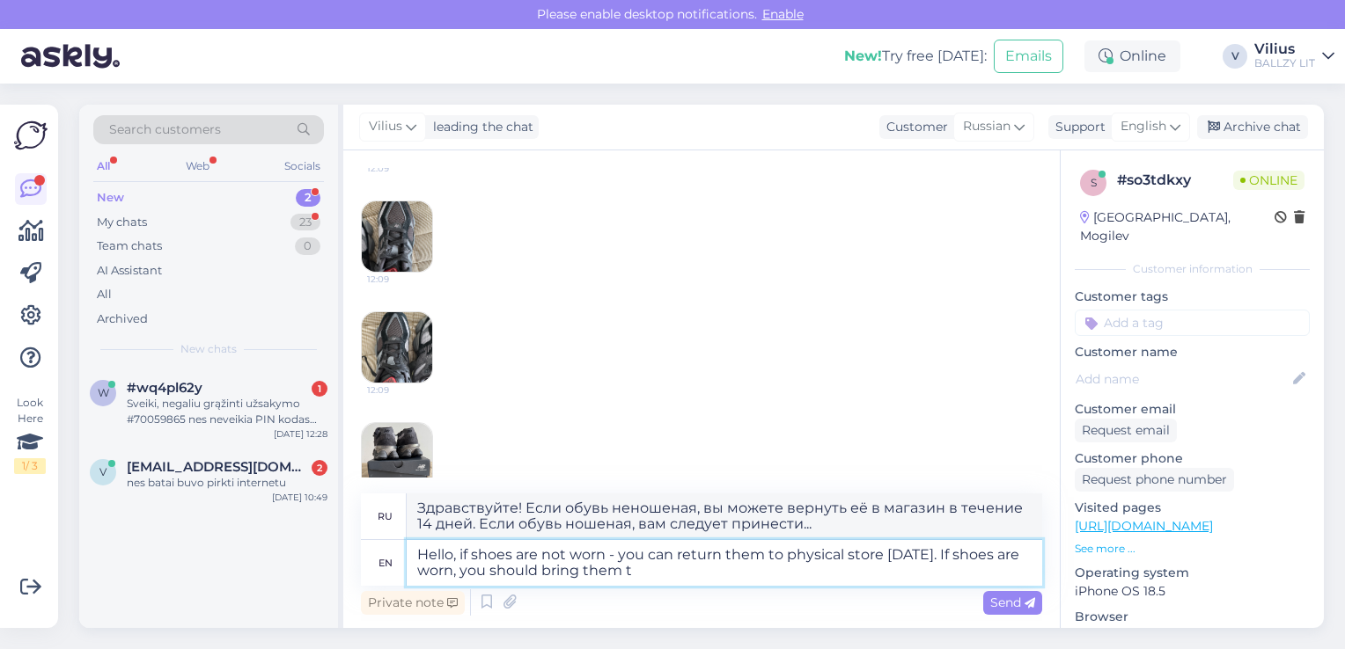
type textarea "Hello, if shoes are not worn - you can return them to physical store [DATE]. If…"
type textarea "Здравствуйте! Если обувь неношеная, вы можете вернуть её в магазин в течение 14…"
type textarea "Hello, if shoes are not worn - you can return them to physical store [DATE]. If…"
type textarea "Здравствуйте! Если обувь неношеная, вы можете вернуть её в обычный магазин в те…"
type textarea "Hello, if shoes are not worn - you can return them to physical store [DATE]. If…"
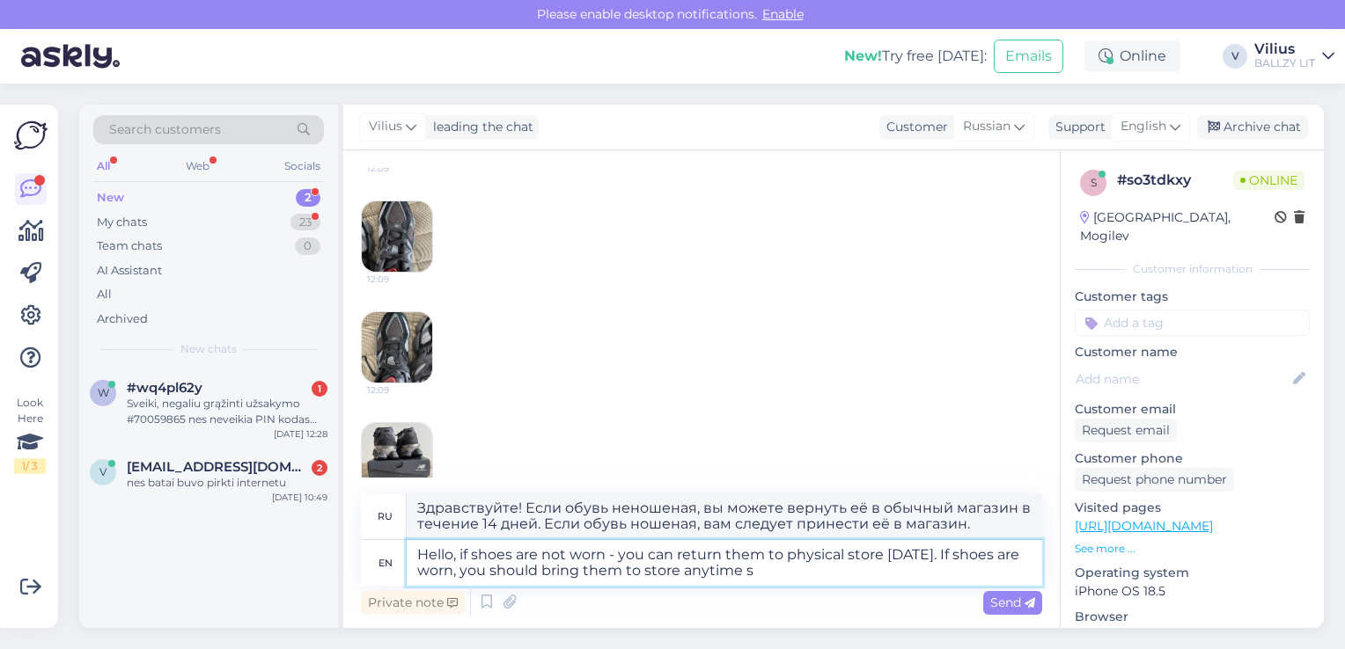
type textarea "Здравствуйте! Если обувь неношеная, вы можете вернуть её в магазин в течение 14…"
type textarea "Hello, if shoes are not worn - you can return them to physical store [DATE]. If…"
type textarea "Здравствуйте! Если обувь неношеная, вы можете вернуть её в магазин в течение 14…"
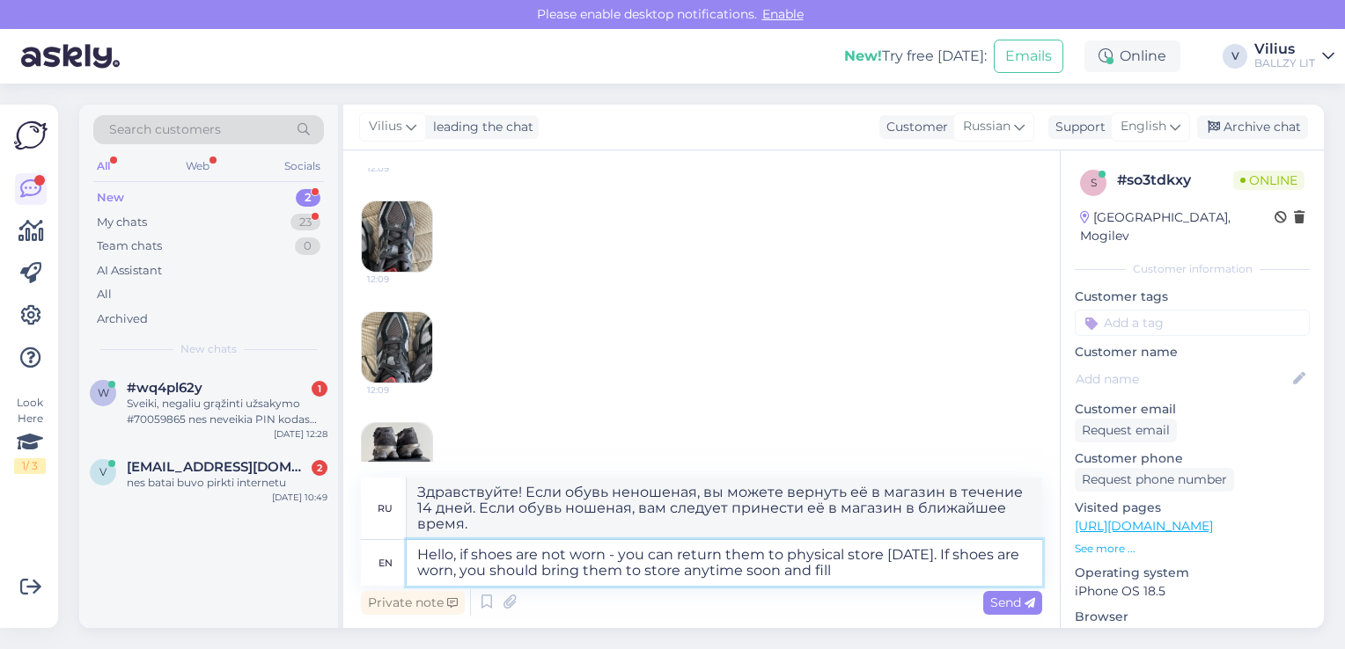
type textarea "Hello, if shoes are not worn - you can return them to physical store [DATE]. If…"
type textarea "Здравствуйте! Если обувь неношеная, вы можете вернуть её в магазин в течение 14…"
type textarea "Hello, if shoes are not worn - you can return them to physical store [DATE]. If…"
type textarea "Здравствуйте! Если обувь неношеная, вы можете вернуть её в магазин в течение 14…"
type textarea "Hello, if shoes are not worn - you can return them to physical store [DATE]. If…"
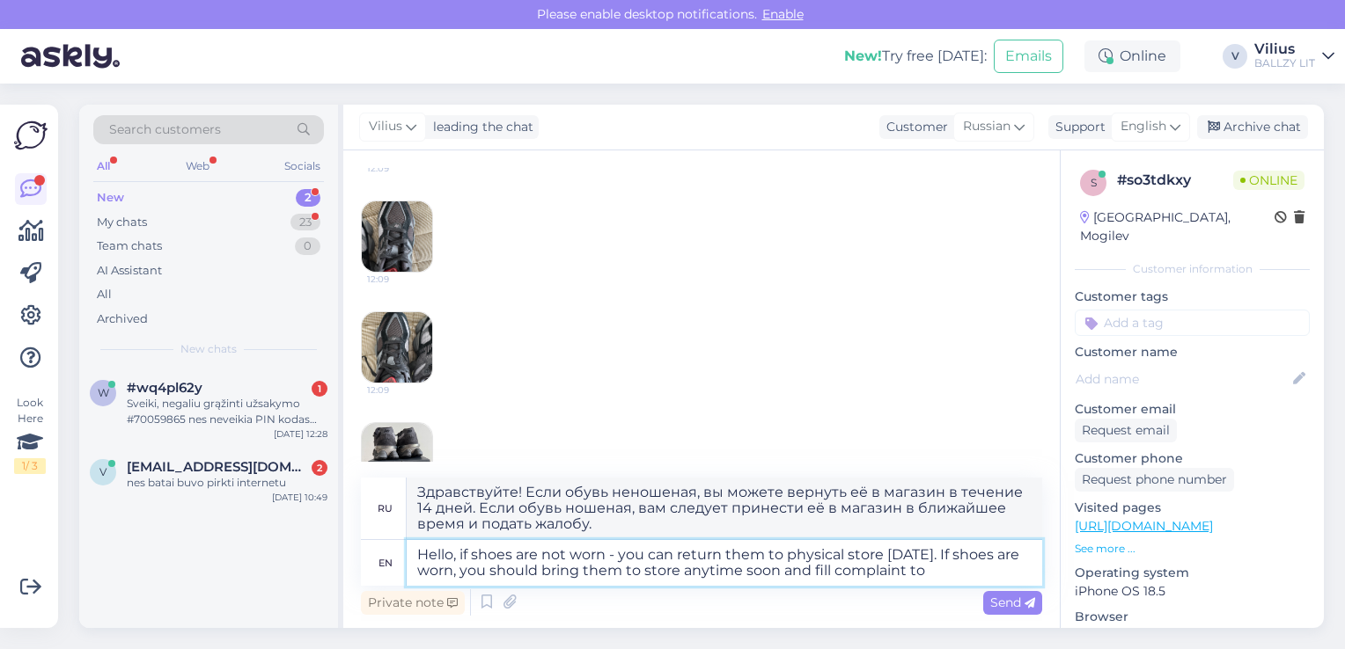
type textarea "Здравствуйте! Если обувь неношеная, вы можете вернуть её в магазин в течение 14…"
type textarea "Hello, if shoes are not worn - you can return them to physical store [DATE]. If…"
type textarea "Здравствуйте! Если обувь неношеная, вы можете вернуть её в магазин в течение 14…"
type textarea "Hello, if shoes are not worn - you can return them to physical store [DATE]. If…"
type textarea "Здравствуйте! Если обувь неношеная, вы можете вернуть её в магазин в течение 14…"
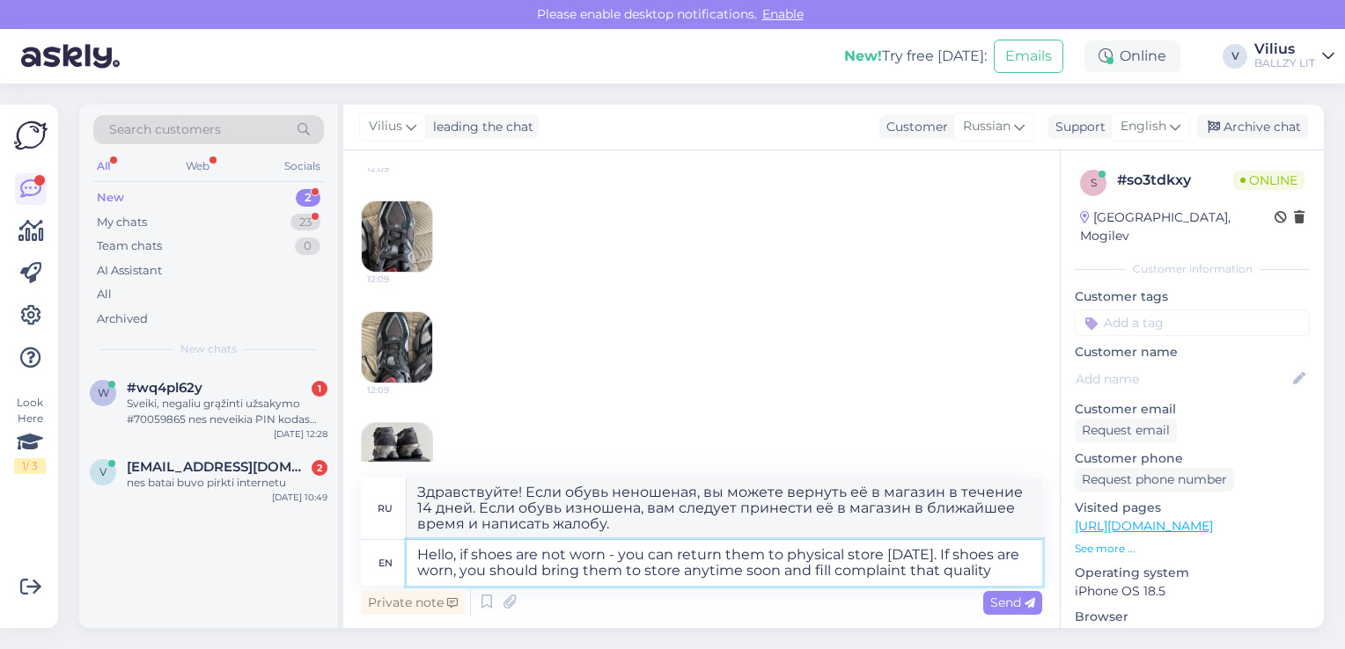
type textarea "Hello, if shoes are not worn - you can return them to physical store [DATE]. If…"
type textarea "Здравствуйте! Если обувь неношеная, вы можете вернуть её в магазин в течение 14…"
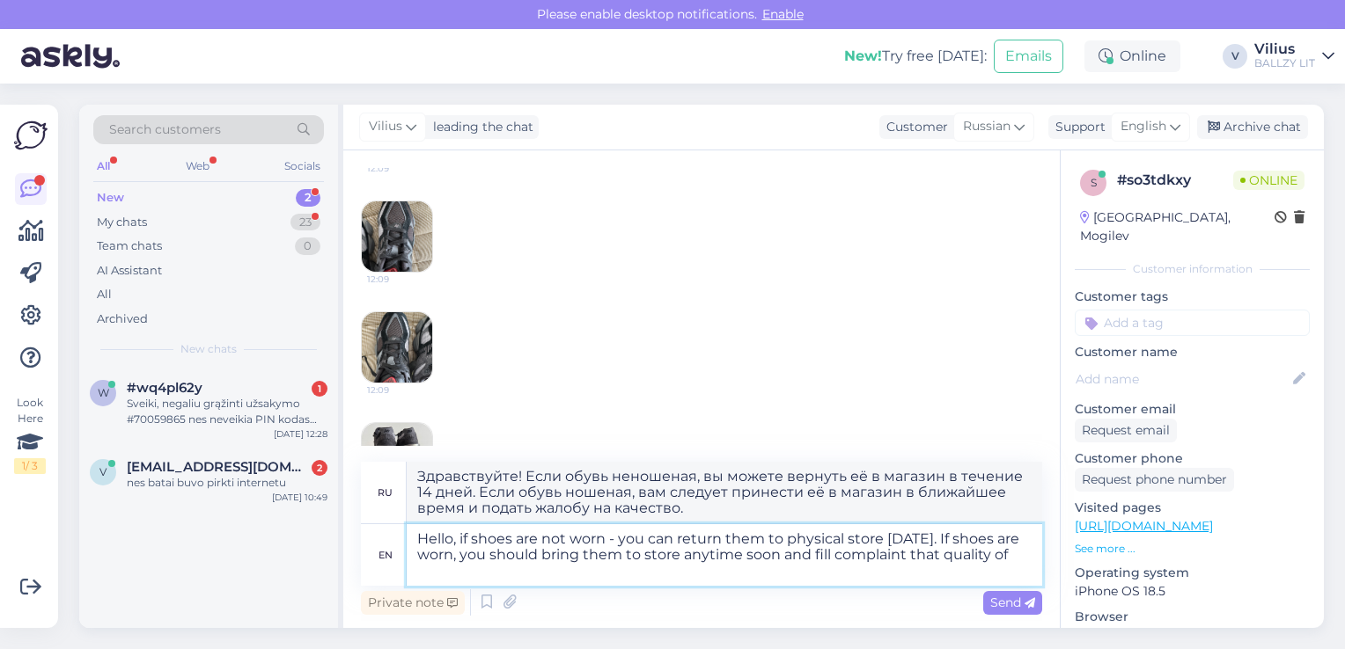
type textarea "Hello, if shoes are not worn - you can return them to physical store [DATE]. If…"
type textarea "Здравствуйте! Если обувь неношеная, вы можете вернуть её в магазин в течение 14…"
type textarea "Hello, if shoes are not worn - you can return them to physical store [DATE]. If…"
type textarea "Здравствуйте! Если обувь неношеная, вы можете вернуть её в магазин в течение 14…"
type textarea "Hello, if shoes are not worn - you can return them to physical store [DATE]. If…"
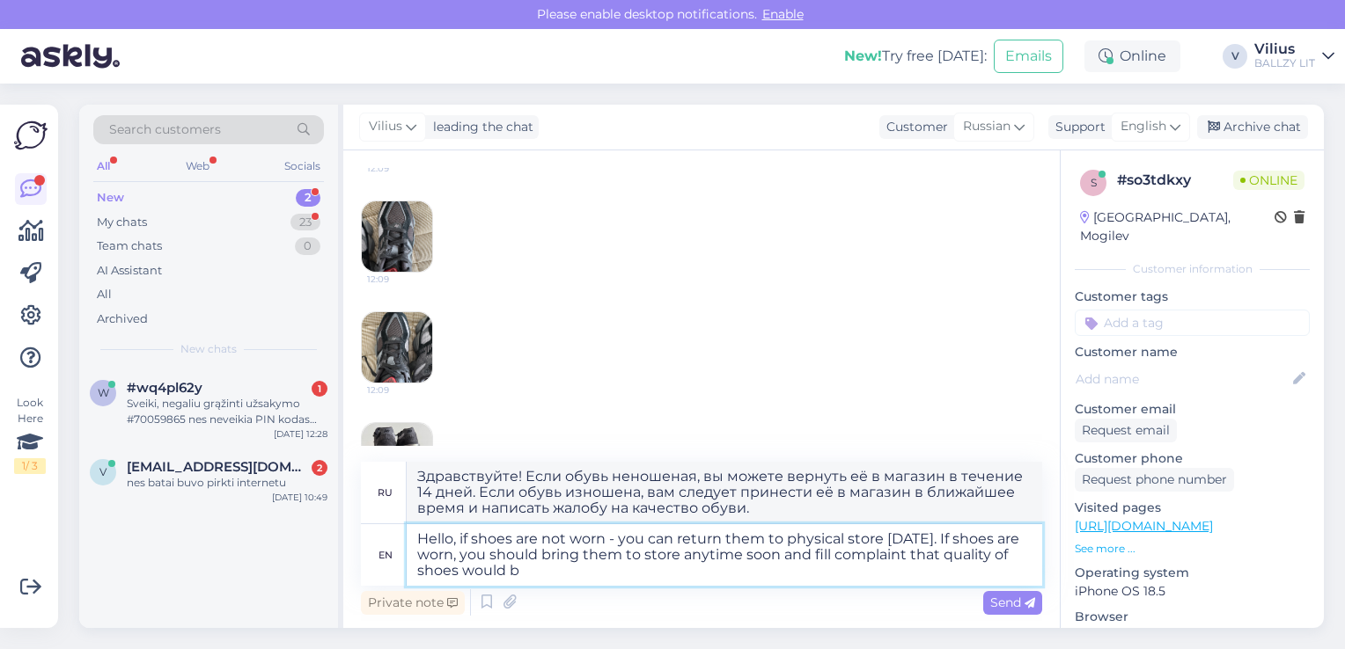
type textarea "Здравствуйте! Если обувь неношеная, вы можете вернуть её в магазин в течение 14…"
type textarea "Hello, if shoes are not worn - you can return them to physical store [DATE]. If…"
type textarea "Здравствуйте! Если обувь неношеная, вы можете вернуть её в магазин в течение 14…"
type textarea "Hello, if shoes are not worn - you can return them to physical store [DATE]. If…"
type textarea "Здравствуйте! Если обувь неношеная, вы можете вернуть её в магазин в течение 14…"
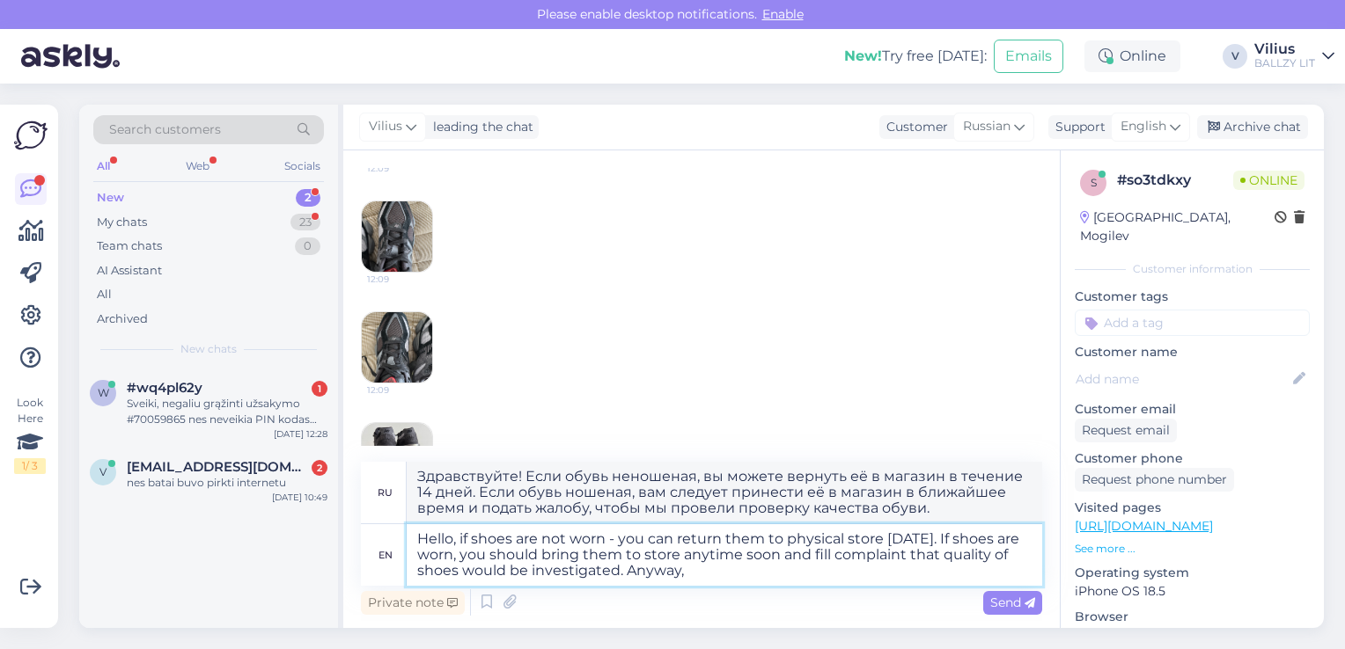
type textarea "Hello, if shoes are not worn - you can return them to physical store [DATE]. If…"
type textarea "Здравствуйте! Если обувь неношеная, вы можете вернуть её в магазин в течение 14…"
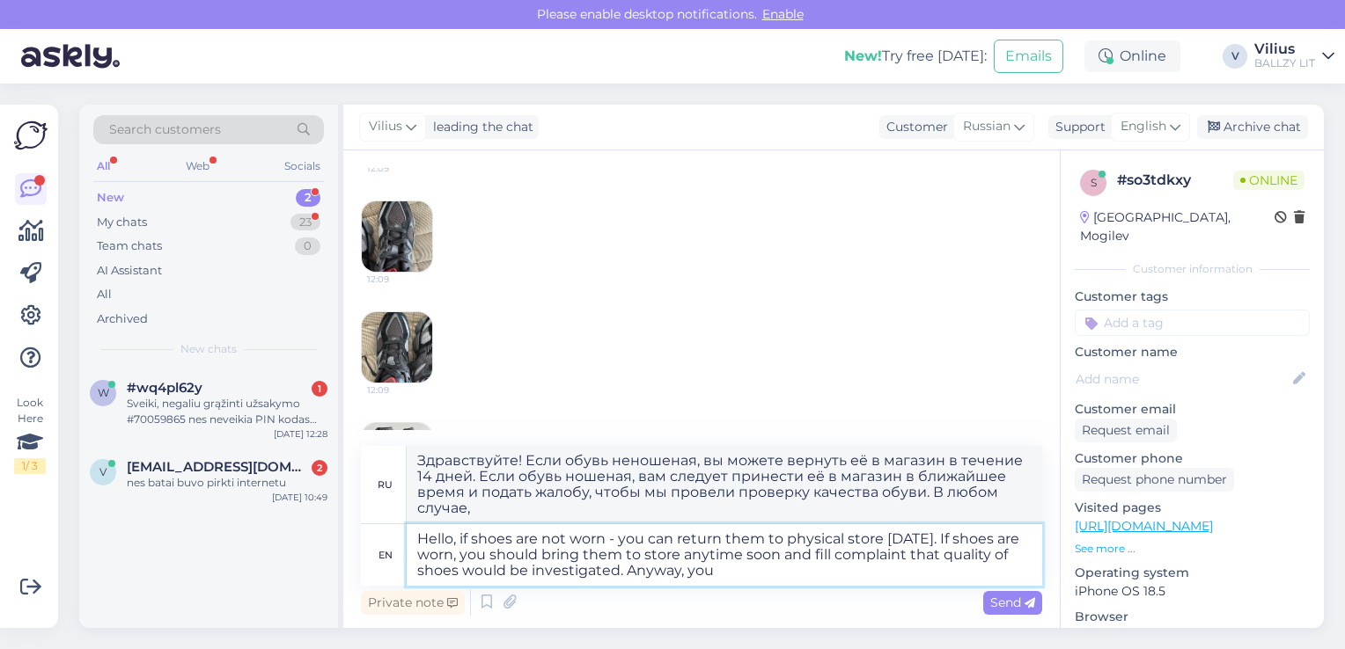
type textarea "Hello, if shoes are not worn - you can return them to physical store [DATE]. If…"
type textarea "Здравствуйте! Если обувь неношеная, вы можете вернуть её в магазин в течение 14…"
type textarea "Hello, if shoes are not worn - you can return them to physical store [DATE]. If…"
type textarea "Здравствуйте! Если обувь неношеная, вы можете вернуть её в магазин в течение 14…"
type textarea "Hello, if shoes are not worn - you can return them to physical store [DATE]. If…"
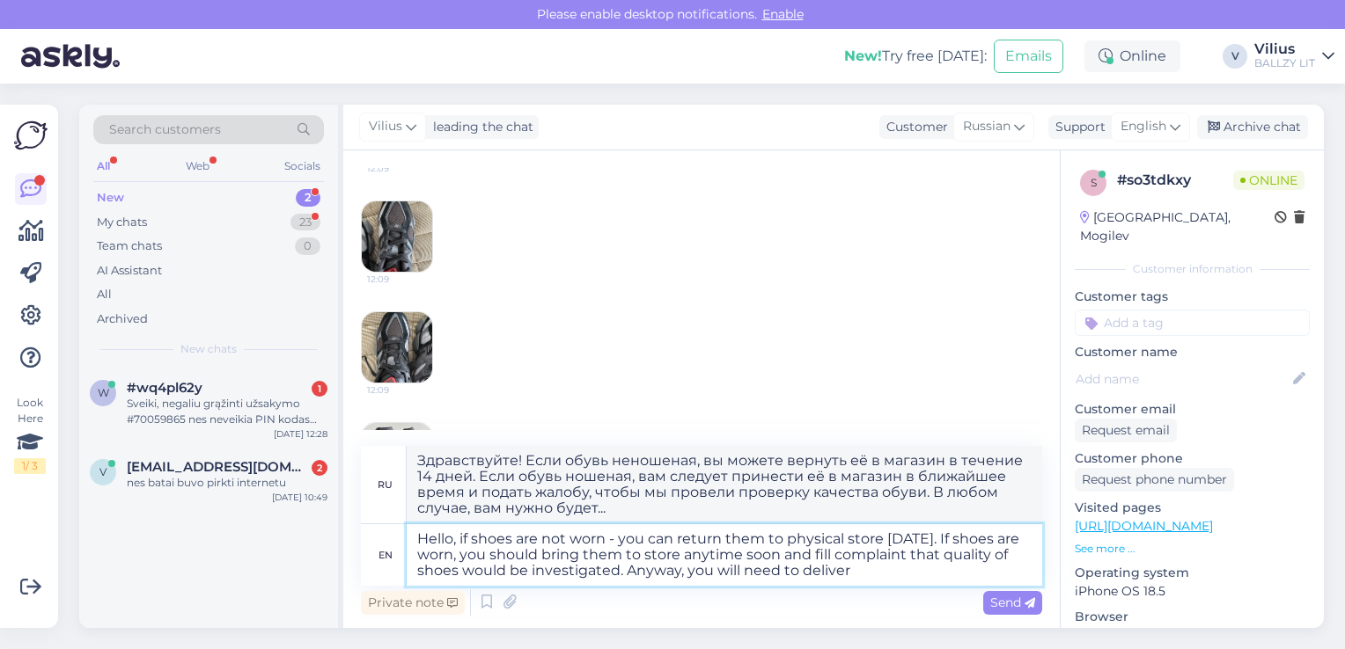
type textarea "Здравствуйте! Если обувь неношеная, вы можете вернуть её в магазин в течение 14…"
type textarea "Hello, if shoes are not worn - you can return them to physical store [DATE]. If…"
type textarea "Здравствуйте! Если обувь неношеная, вы можете вернуть её в магазин в течение 14…"
type textarea "Hello, if shoes are not worn - you can return them to physical store [DATE]. If…"
type textarea "Здравствуйте! Если обувь неношеная, вы можете вернуть её в магазин в течение 14…"
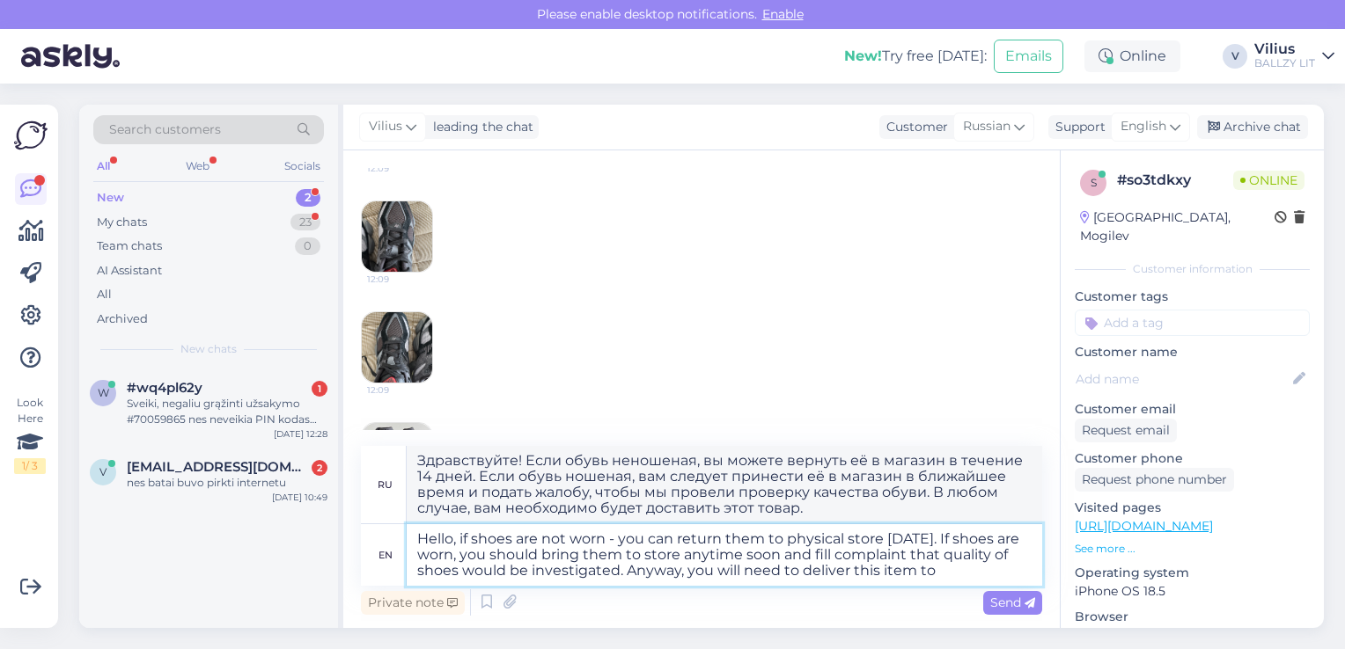
type textarea "Hello, if shoes are not worn - you can return them to physical store [DATE]. If…"
type textarea "Здравствуйте! Если обувь неношеная, вы можете вернуть её в магазин в течение 14…"
type textarea "Hello, if shoes are not worn - you can return them to physical store [DATE]. If…"
type textarea "Здравствуйте! Если обувь неношеная, вы можете вернуть её в физический магазин в…"
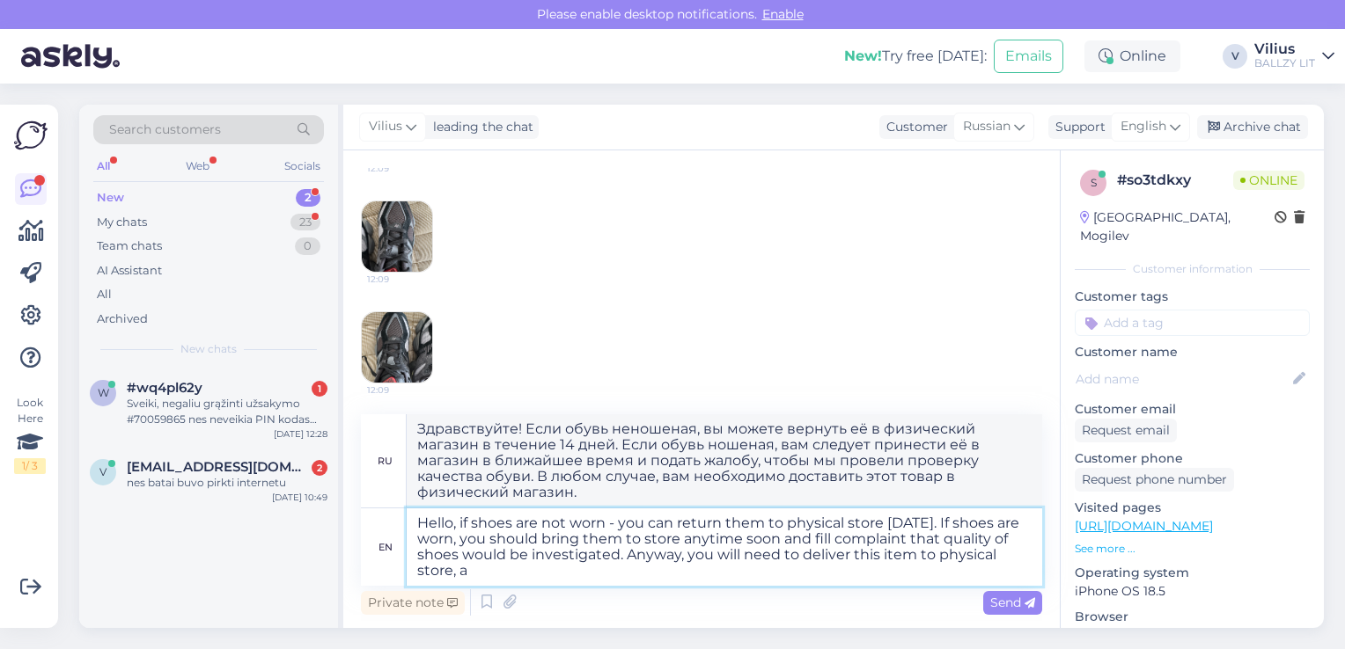
type textarea "Hello, if shoes are not worn - you can return them to physical store [DATE]. If…"
type textarea "Здравствуйте! Если обувь неношеная, вы можете вернуть её в магазин в течение 14…"
type textarea "Hello, if shoes are not worn - you can return them to physical store [DATE]. If…"
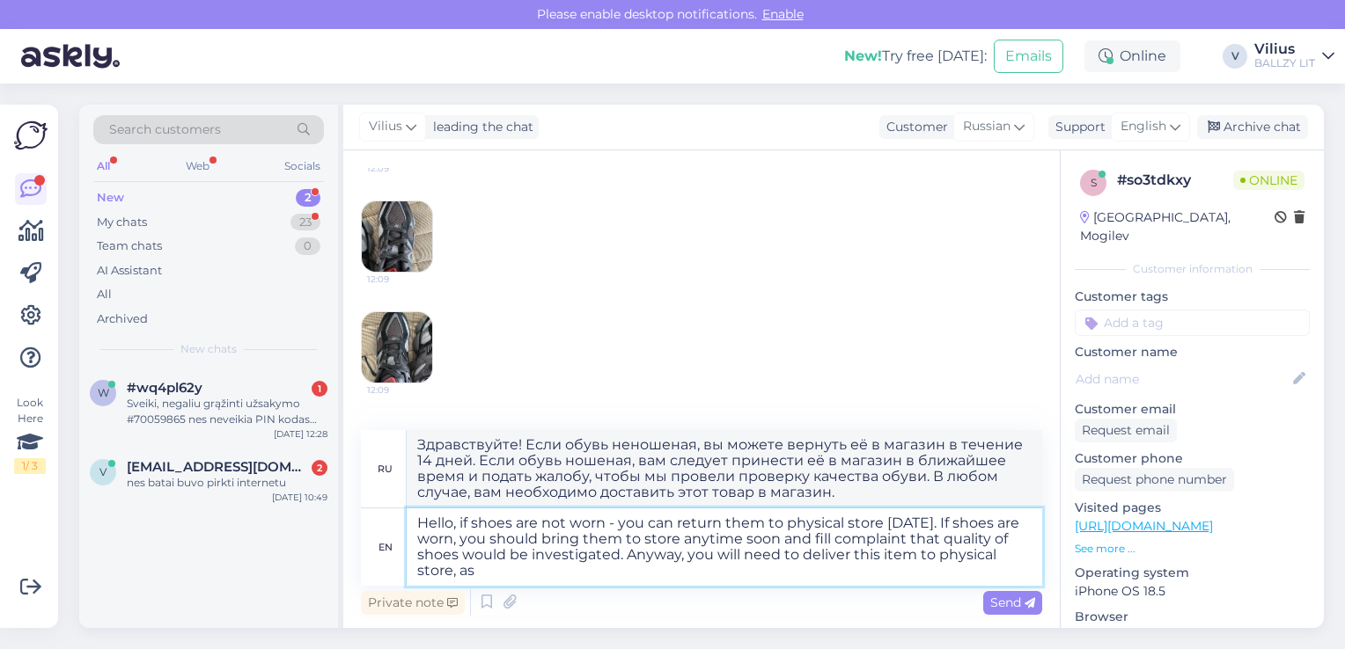
type textarea "Здравствуйте! Если обувь не ношена, вы можете вернуть её в магазин в течение 14…"
type textarea "Hello, if shoes are not worn - you can return them to physical store [DATE]. If…"
type textarea "Здравствуйте! Если обувь неношеная, вы можете вернуть её в магазин в течение 14…"
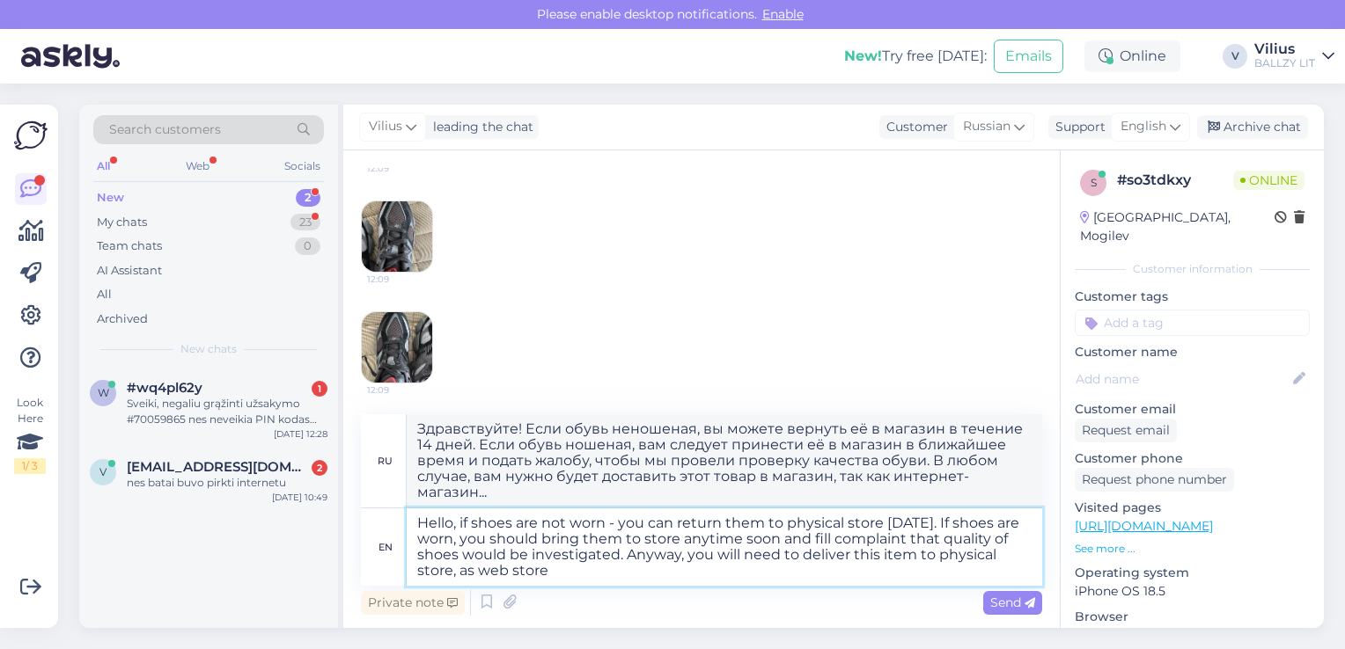
type textarea "Hello, if shoes are not worn - you can return them to physical store [DATE]. If…"
type textarea "Здравствуйте! Если обувь неношеная, вы можете вернуть её в обычный магазин в те…"
type textarea "Hello, if shoes are not worn - you can return them to physical store [DATE]. If…"
type textarea "Здравствуйте! Если обувь неношеная, вы можете вернуть её в обычный магазин в те…"
type textarea "Hello, if shoes are not worn - you can return them to physical store [DATE]. If…"
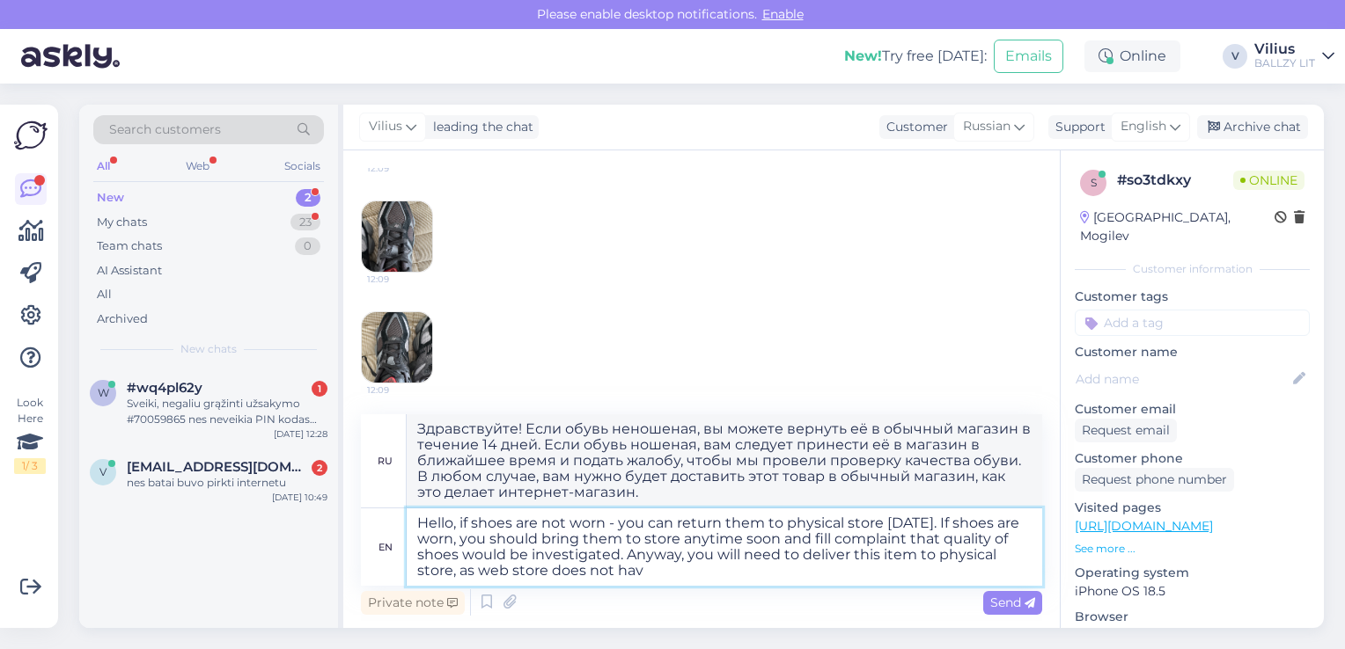
type textarea "Здравствуйте! Если обувь неношеная, вы можете вернуть её в обычный магазин в те…"
type textarea "Hello, if shoes are not worn - you can return them to physical store [DATE]. If…"
type textarea "Здравствуйте! Если обувь неношеная, вы можете вернуть её в обычный магазин в те…"
type textarea "Hello, if shoes are not worn - you can return them to physical store [DATE]. If…"
type textarea "Здравствуйте! Если обувь неношеная, вы можете вернуть её в обычный магазин в те…"
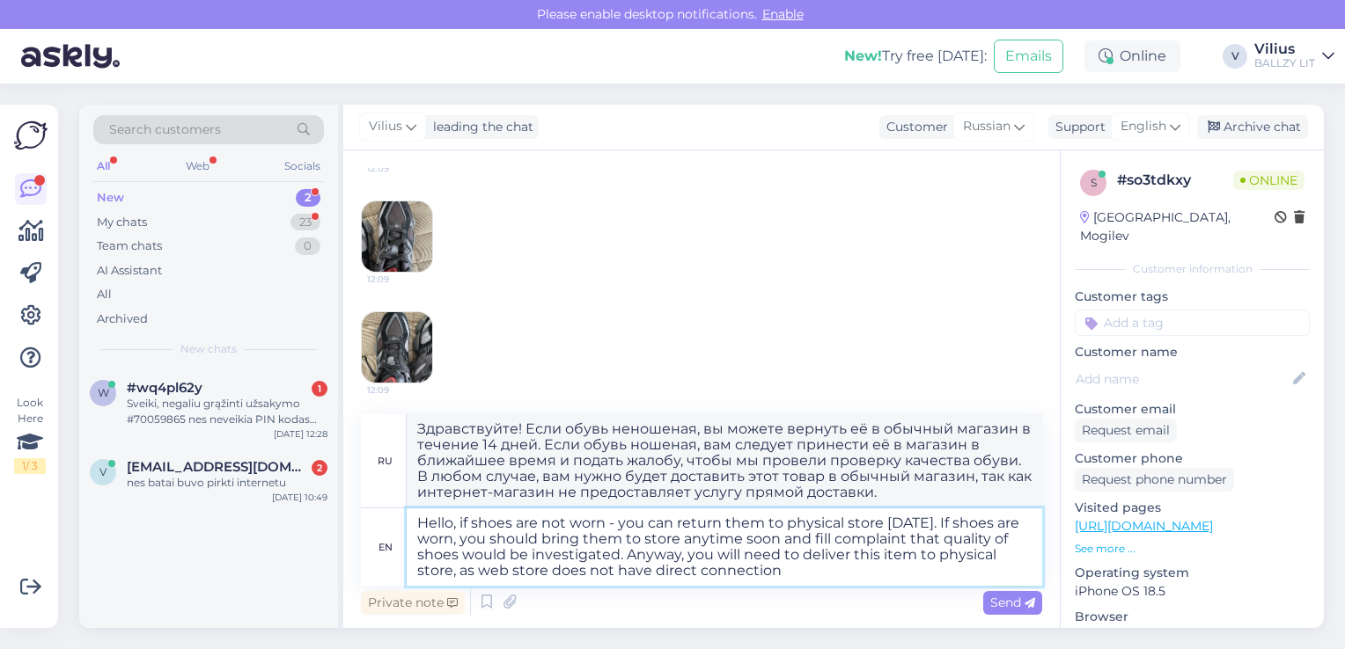
type textarea "Hello, if shoes are not worn - you can return them to physical store [DATE]. If…"
type textarea "Здравствуйте! Если обувь неношеная, вы можете вернуть её в физический магазин в…"
type textarea "Hello, if shoes are not worn - you can return them to physical store [DATE]. If…"
type textarea "Здравствуйте! Если обувь неношеная, вы можете вернуть её в физический магазин в…"
type textarea "Hello, if shoes are not worn - you can return them to physical store [DATE]. If…"
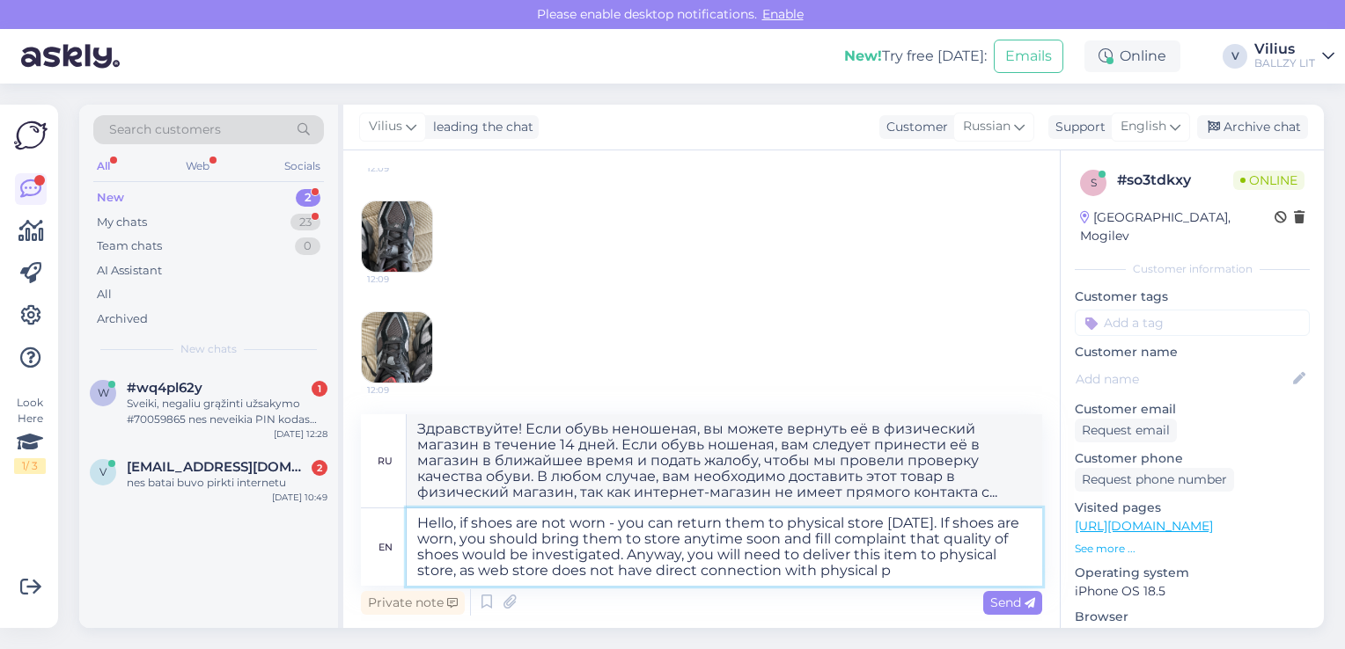
type textarea "Здравствуйте! Если обувь неношеная, вы можете вернуть её в физический магазин в…"
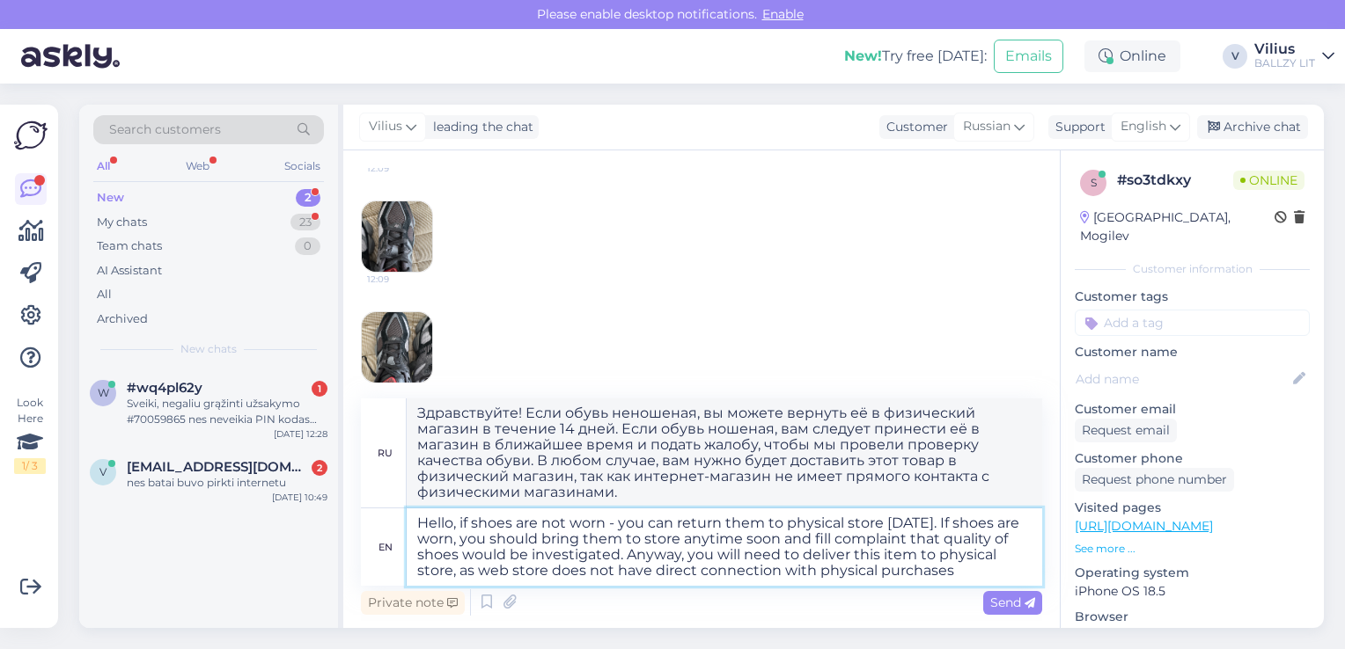
type textarea "Hello, if shoes are not worn - you can return them to physical store [DATE]. If…"
type textarea "Здравствуйте! Если обувь неношеная, вы можете вернуть её в физический магазин в…"
type textarea "Hello, if shoes are not worn - you can return them to physical store [DATE]. If…"
click at [1001, 597] on span "Send" at bounding box center [1012, 603] width 45 height 16
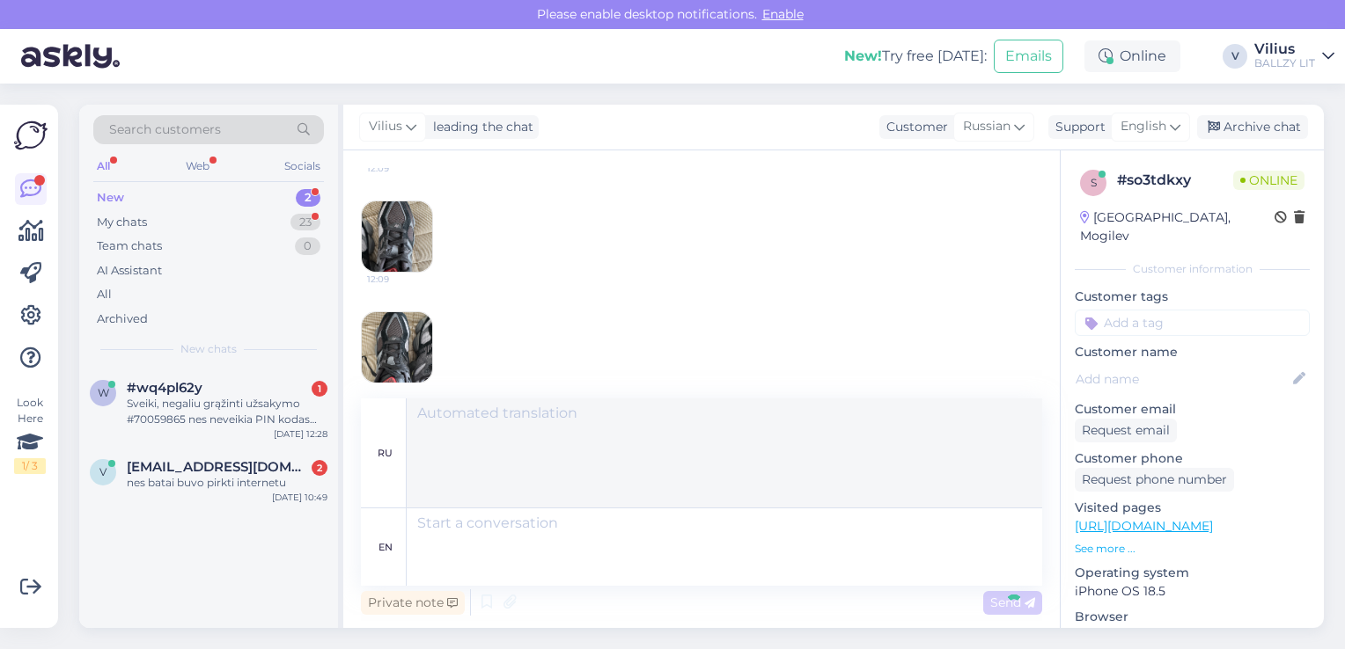
scroll to position [1349, 0]
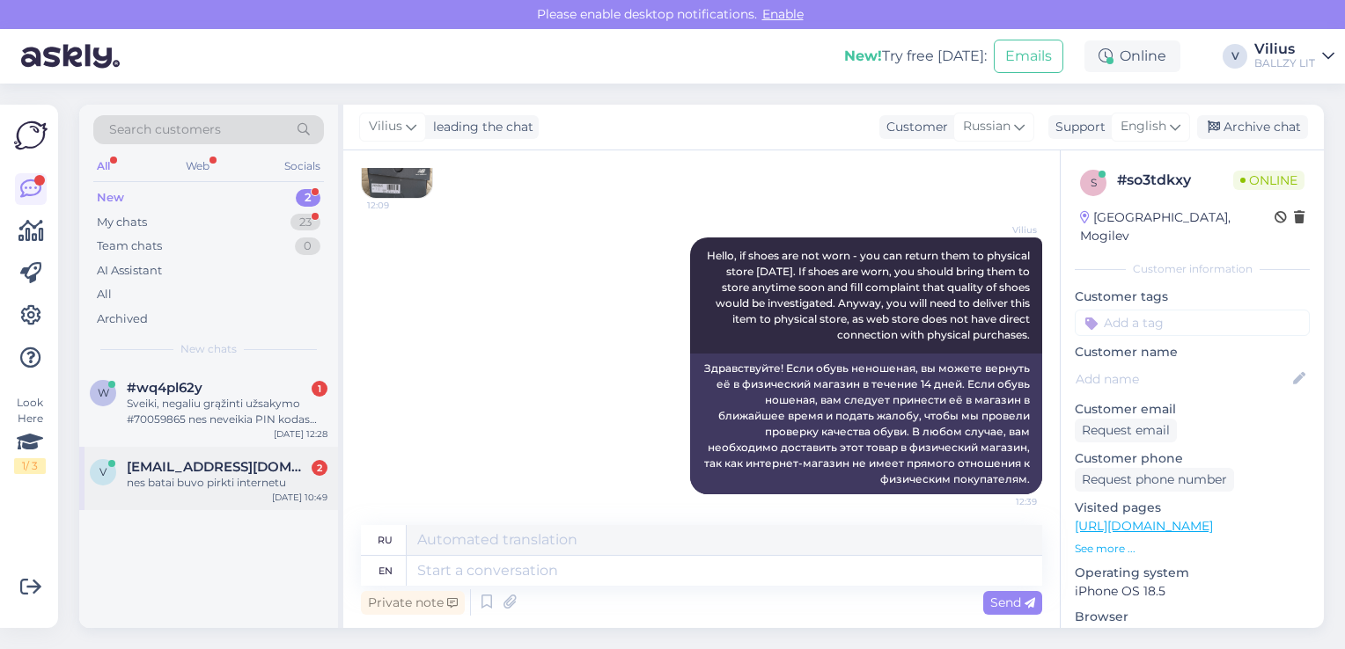
click at [223, 465] on span "[EMAIL_ADDRESS][DOMAIN_NAME]" at bounding box center [218, 467] width 183 height 16
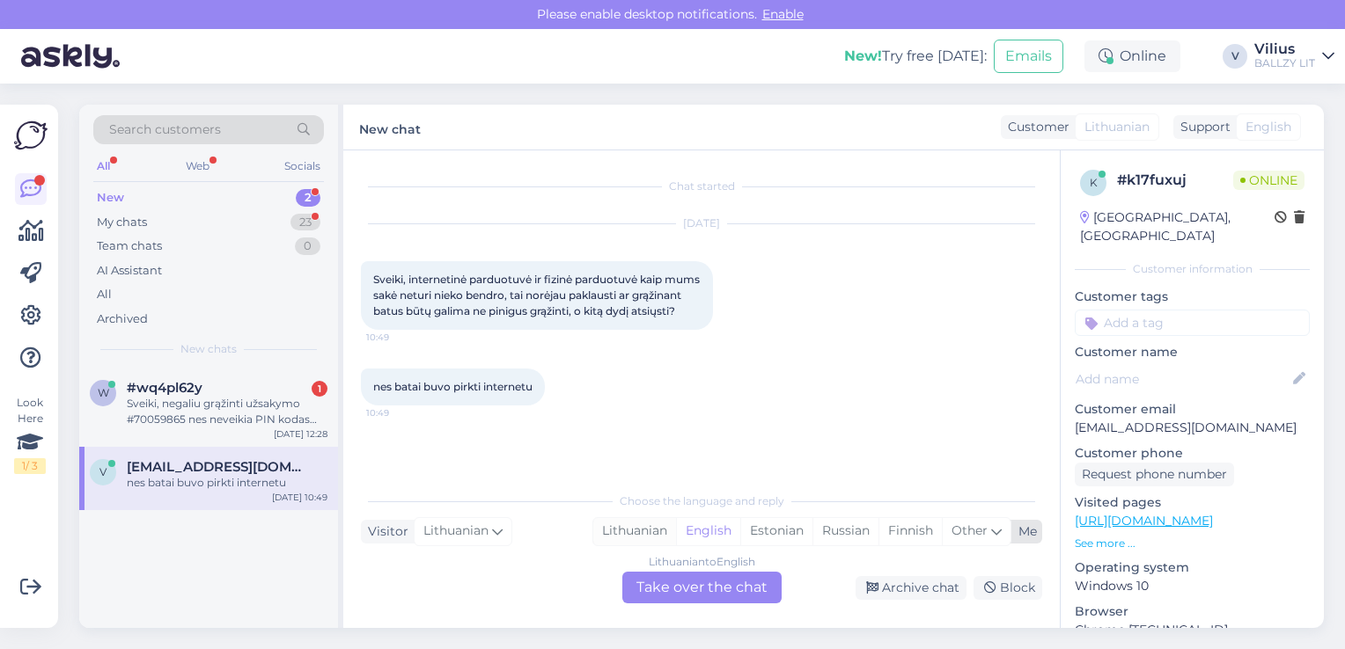
click at [635, 530] on div "Lithuanian" at bounding box center [634, 531] width 83 height 26
click at [683, 579] on div "Lithuanian to Lithuanian Take over the chat" at bounding box center [701, 588] width 159 height 32
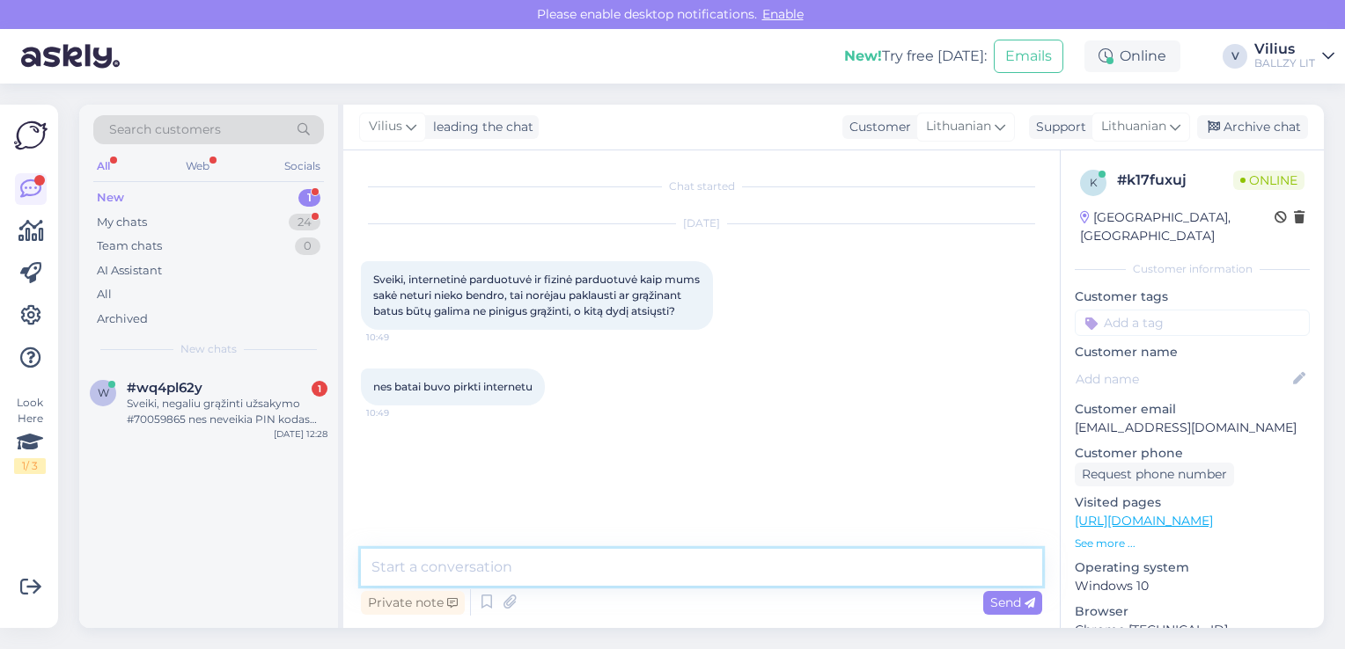
click at [683, 572] on textarea at bounding box center [701, 567] width 681 height 37
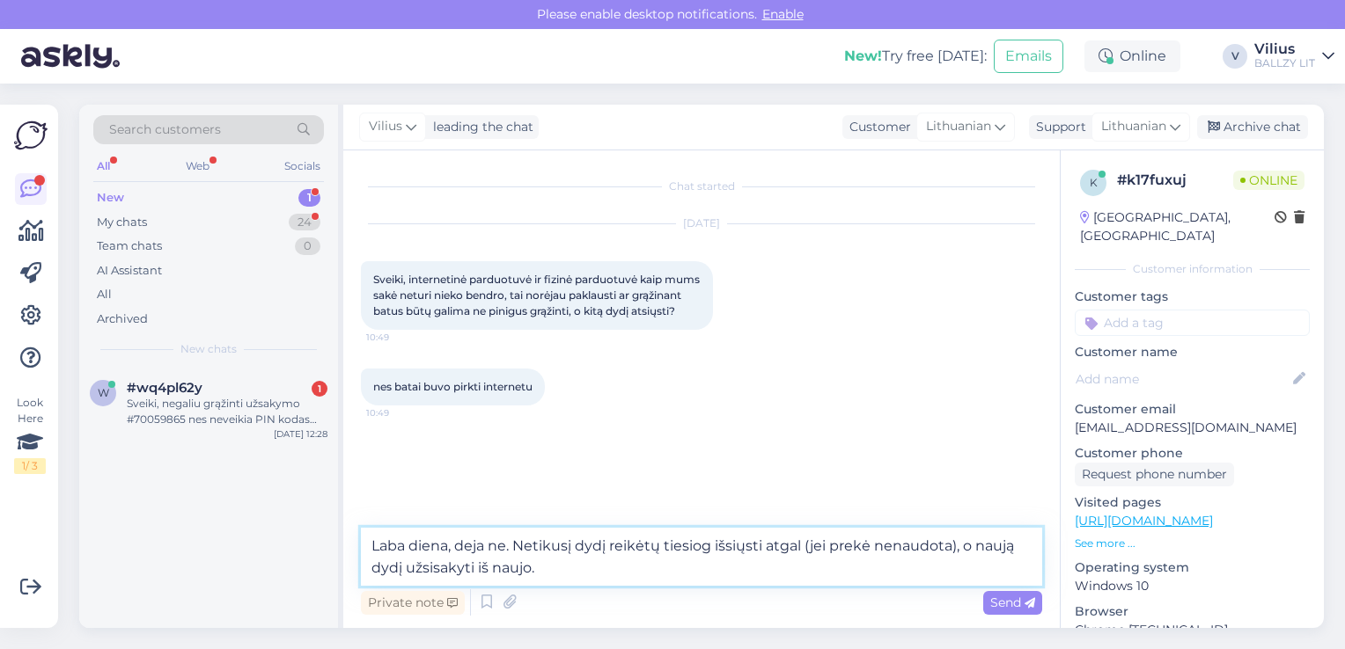
type textarea "Laba diena, deja ne. Netikusį dydį reikėtų tiesiog išsiųsti atgal (jei prekė ne…"
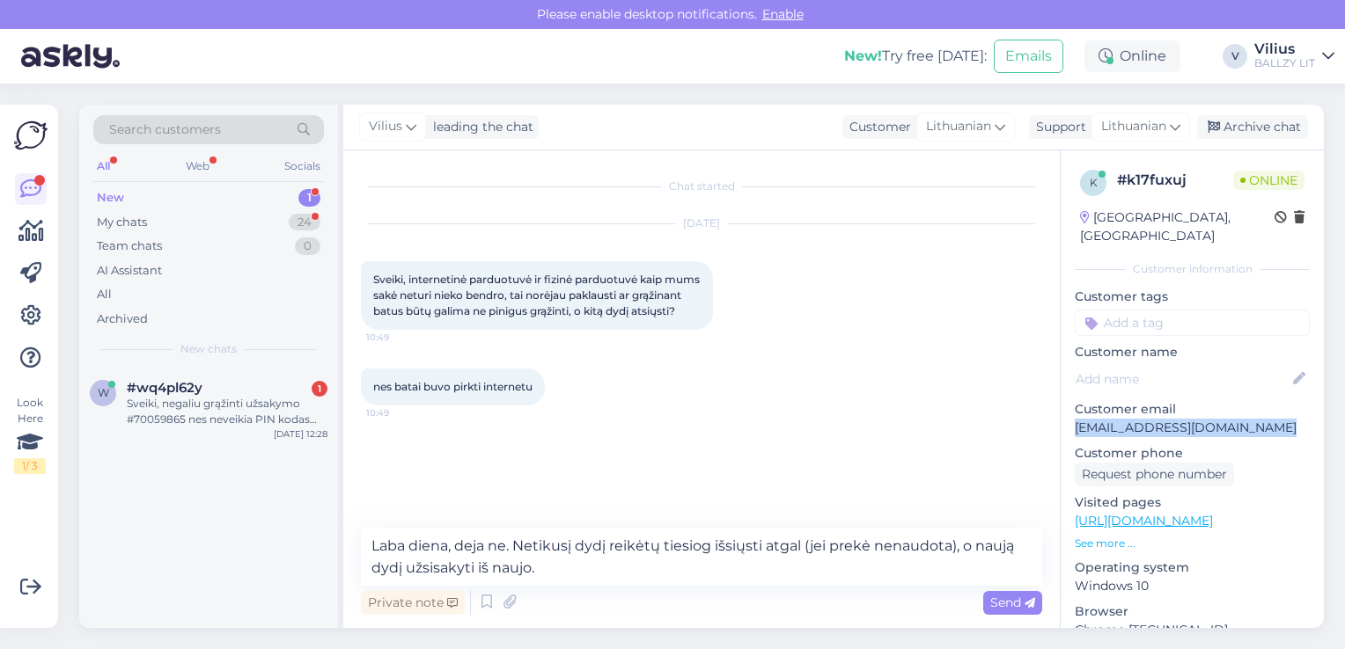
drag, startPoint x: 1068, startPoint y: 409, endPoint x: 1262, endPoint y: 411, distance: 193.6
click at [1262, 411] on div "k # k17fuxuj Online [GEOGRAPHIC_DATA], [GEOGRAPHIC_DATA] Customer information C…" at bounding box center [1191, 521] width 263 height 742
copy p "[EMAIL_ADDRESS][DOMAIN_NAME]"
click at [996, 607] on span "Send" at bounding box center [1012, 603] width 45 height 16
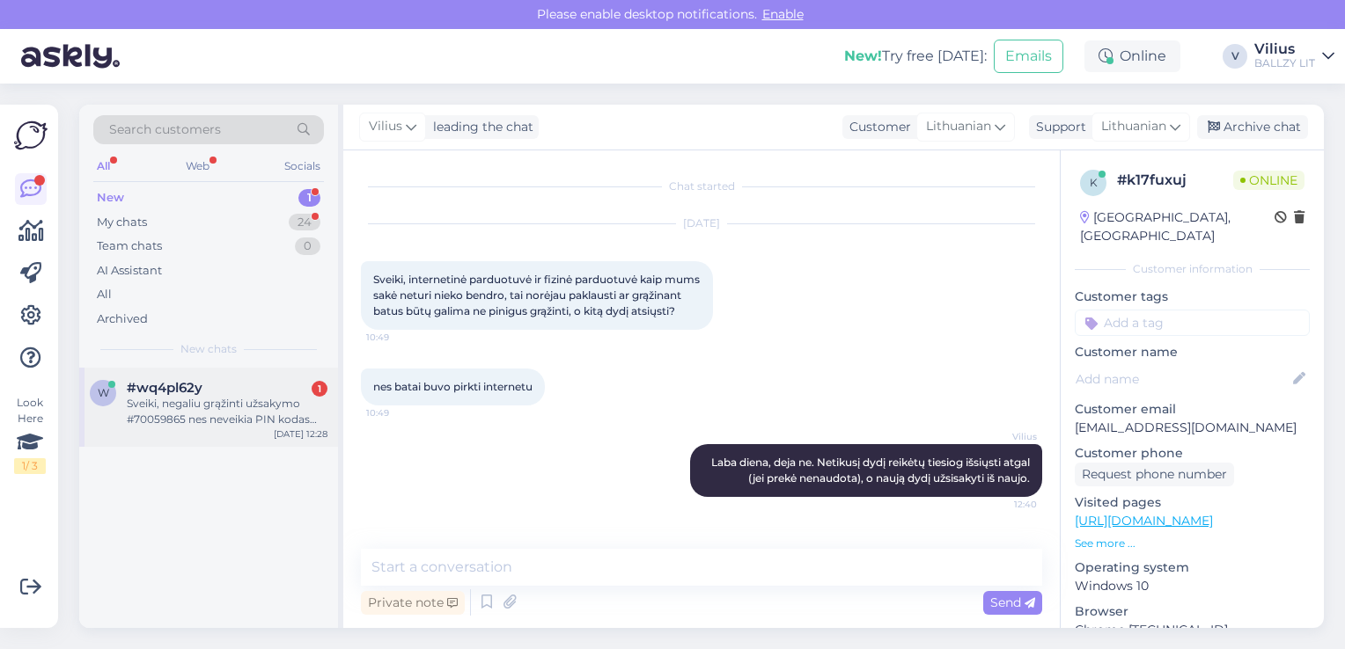
click at [211, 411] on div "Sveiki, negaliu grąžinti užsakymo #70059865 nes neveikia PIN kodas DPD paštomat…" at bounding box center [227, 412] width 201 height 32
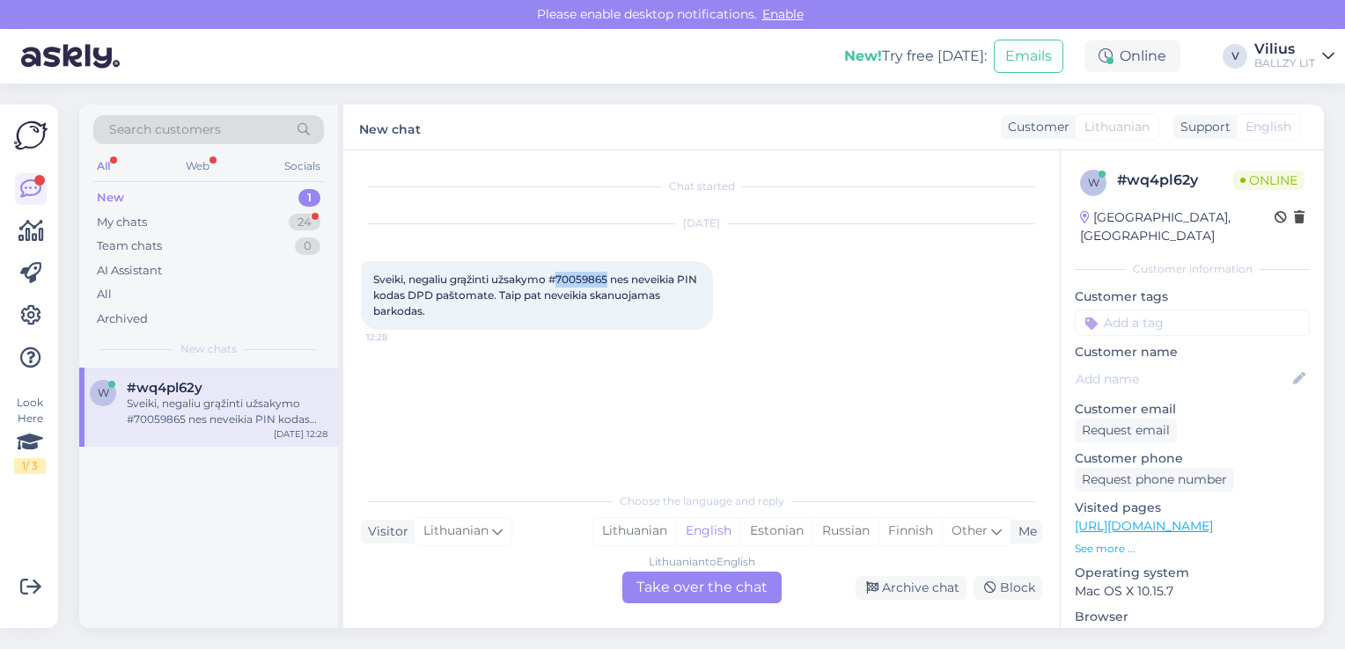
drag, startPoint x: 561, startPoint y: 281, endPoint x: 612, endPoint y: 282, distance: 51.0
click at [612, 282] on span "Sveiki, negaliu grąžinti užsakymo #70059865 nes neveikia PIN kodas DPD paštomat…" at bounding box center [536, 295] width 326 height 45
copy span "70059865"
click at [641, 538] on div "Lithuanian" at bounding box center [634, 531] width 83 height 26
click at [683, 593] on div "Lithuanian to Lithuanian Take over the chat" at bounding box center [701, 588] width 159 height 32
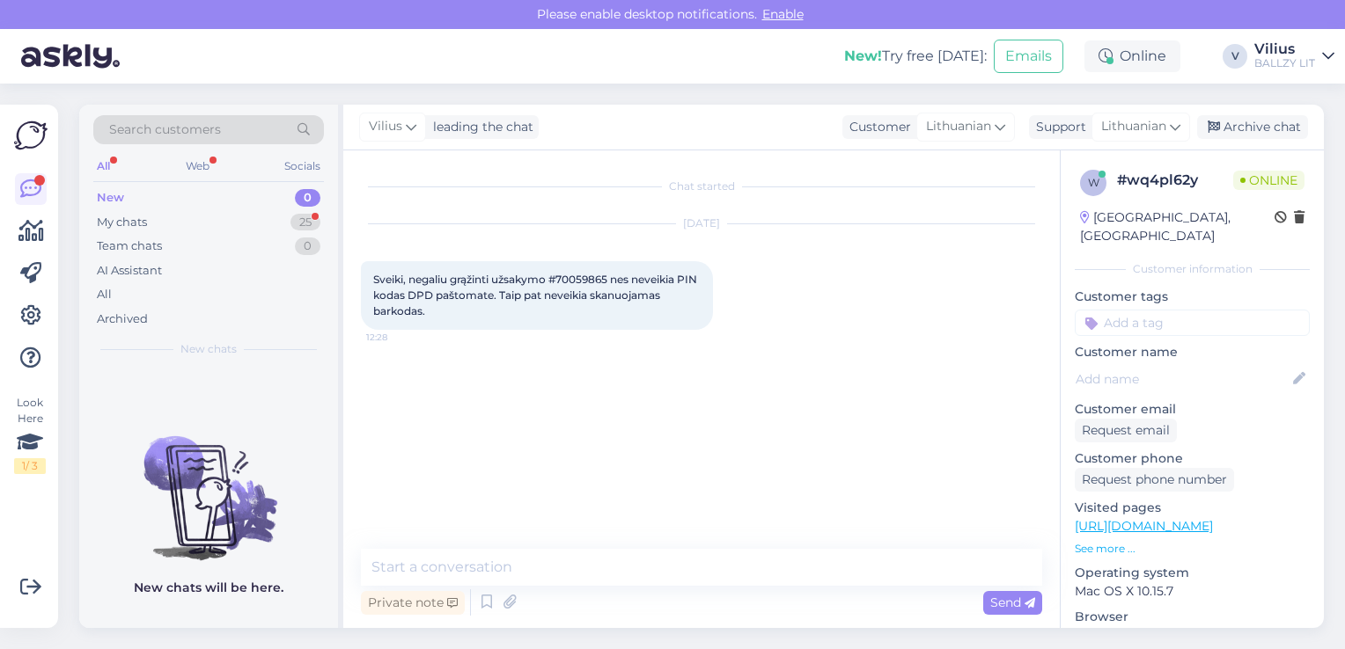
click at [614, 543] on div "Chat started [DATE] [GEOGRAPHIC_DATA], negaliu grąžinti užsakymo #70059865 nes …" at bounding box center [701, 389] width 716 height 478
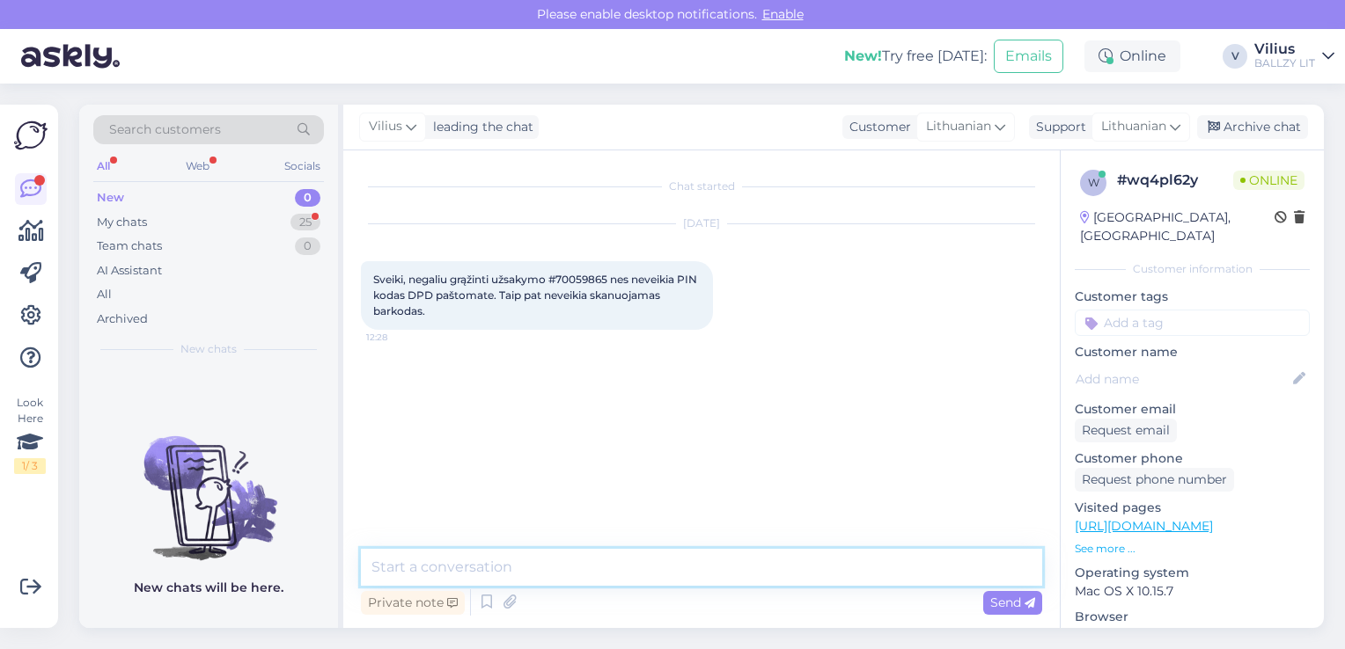
click at [612, 561] on textarea at bounding box center [701, 567] width 681 height 37
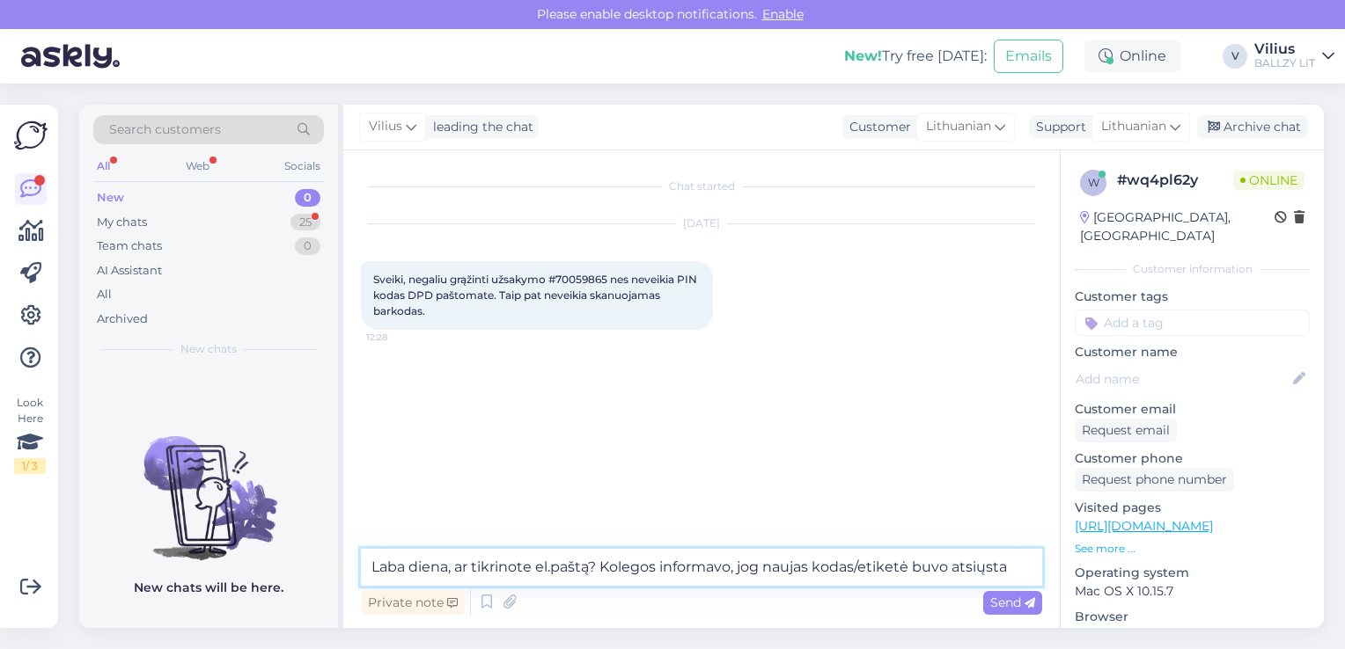
type textarea "Laba diena, ar tikrinote el.paštą? Kolegos informavo, jog naujas kodas/etiketė …"
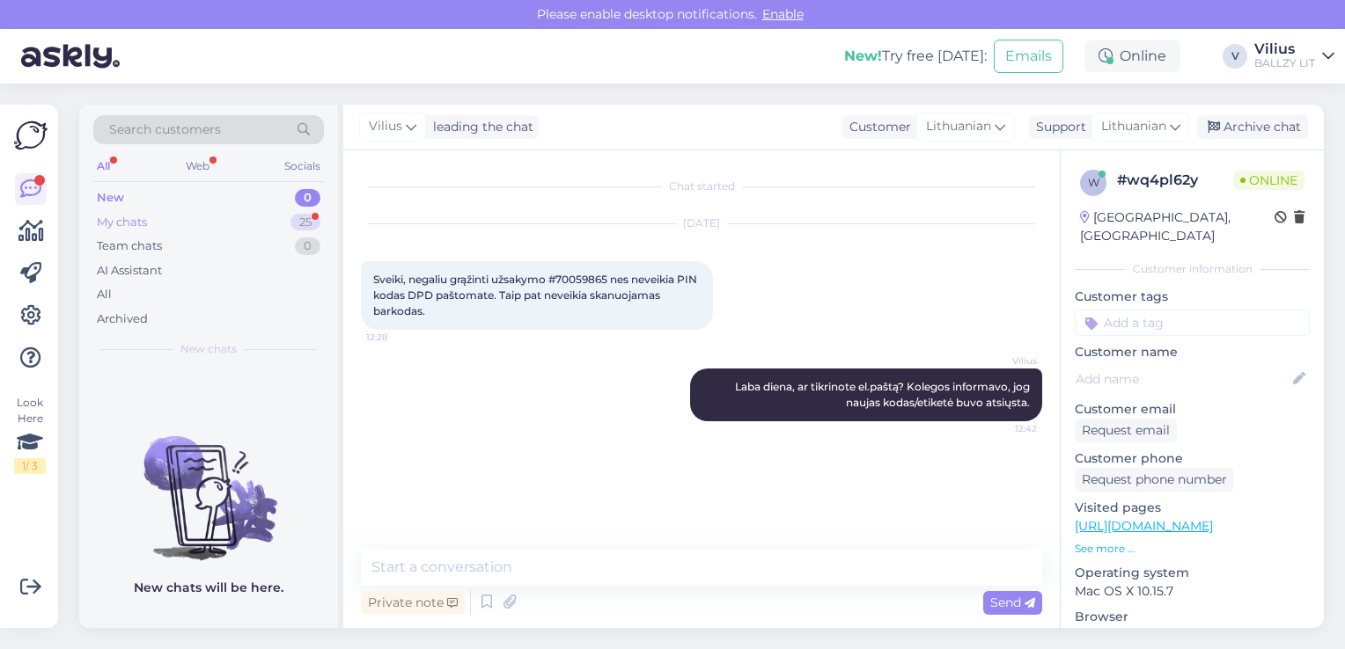
click at [190, 216] on div "My chats 25" at bounding box center [208, 222] width 231 height 25
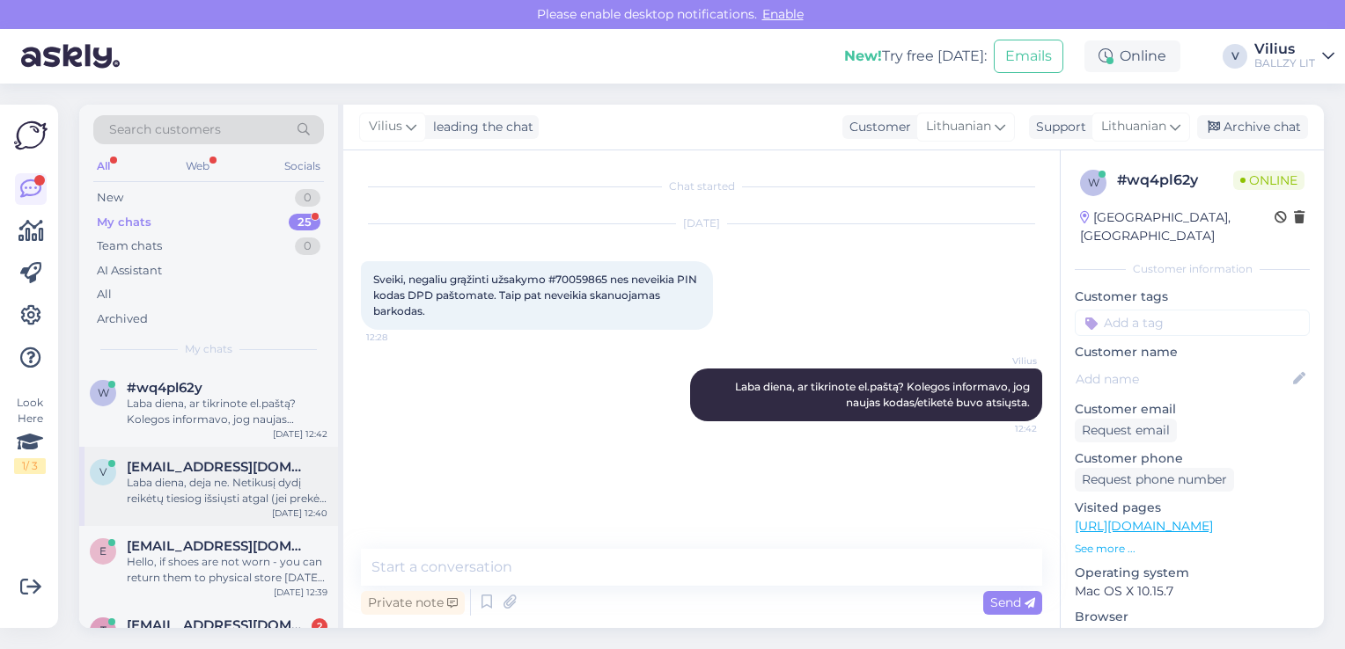
scroll to position [88, 0]
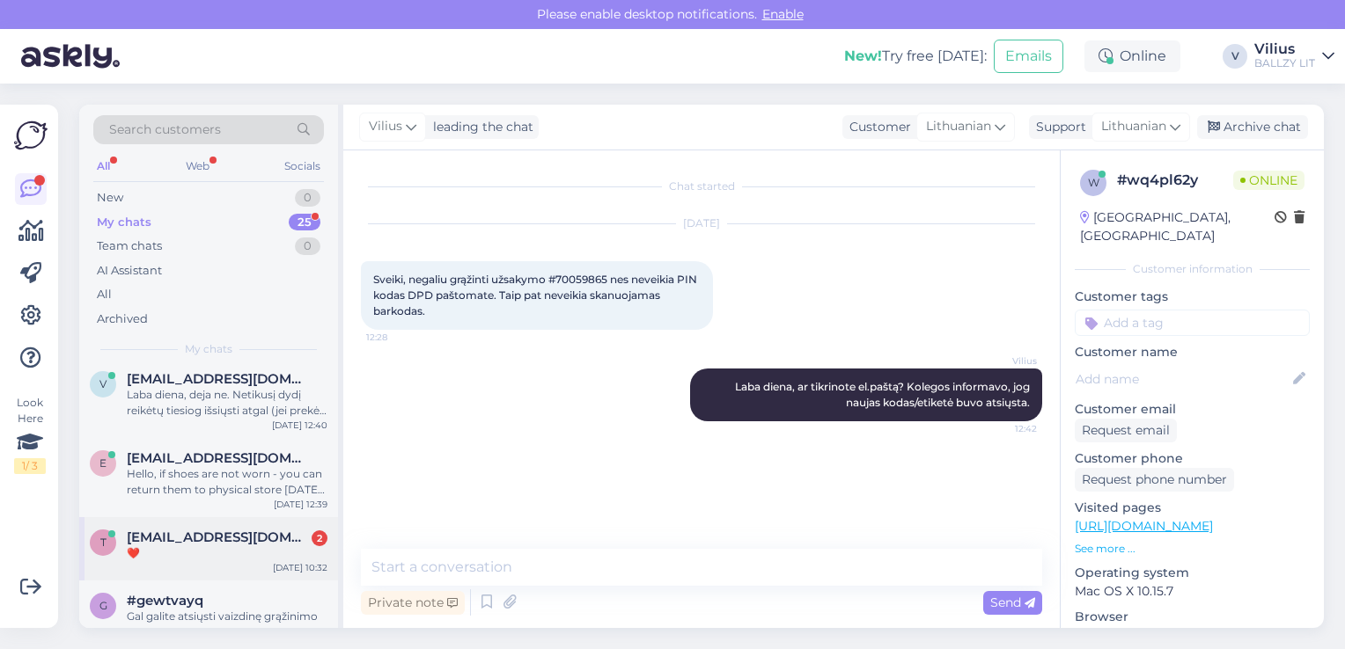
click at [191, 551] on div "❤️" at bounding box center [227, 554] width 201 height 16
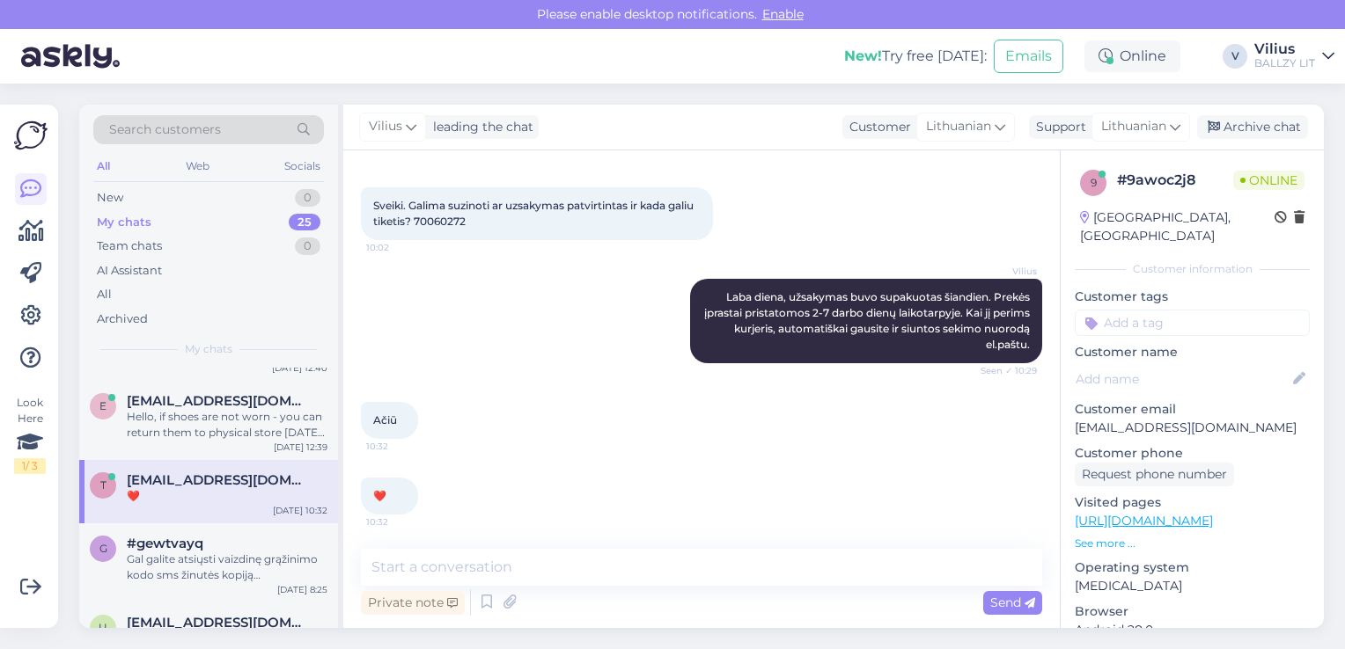
scroll to position [176, 0]
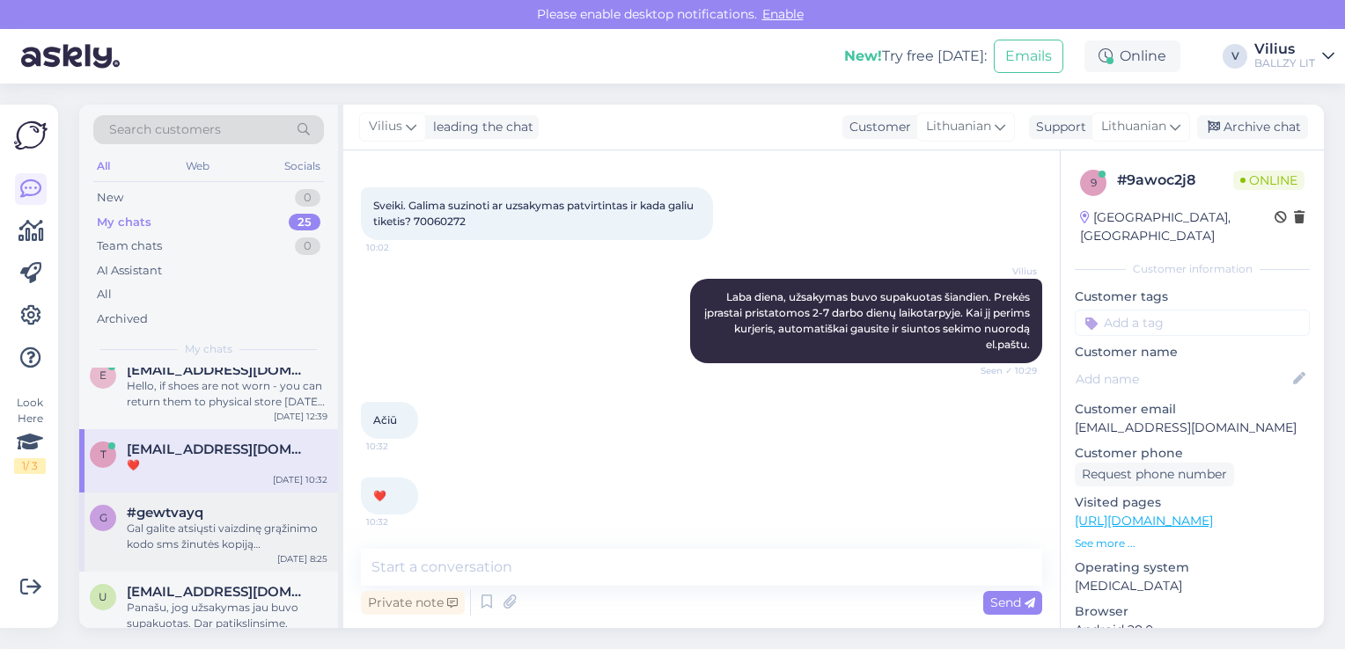
click at [165, 521] on div "Gal galite atsiųsti vaizdinę grąžinimo kodo sms žinutės kopiją (printscreen)?" at bounding box center [227, 537] width 201 height 32
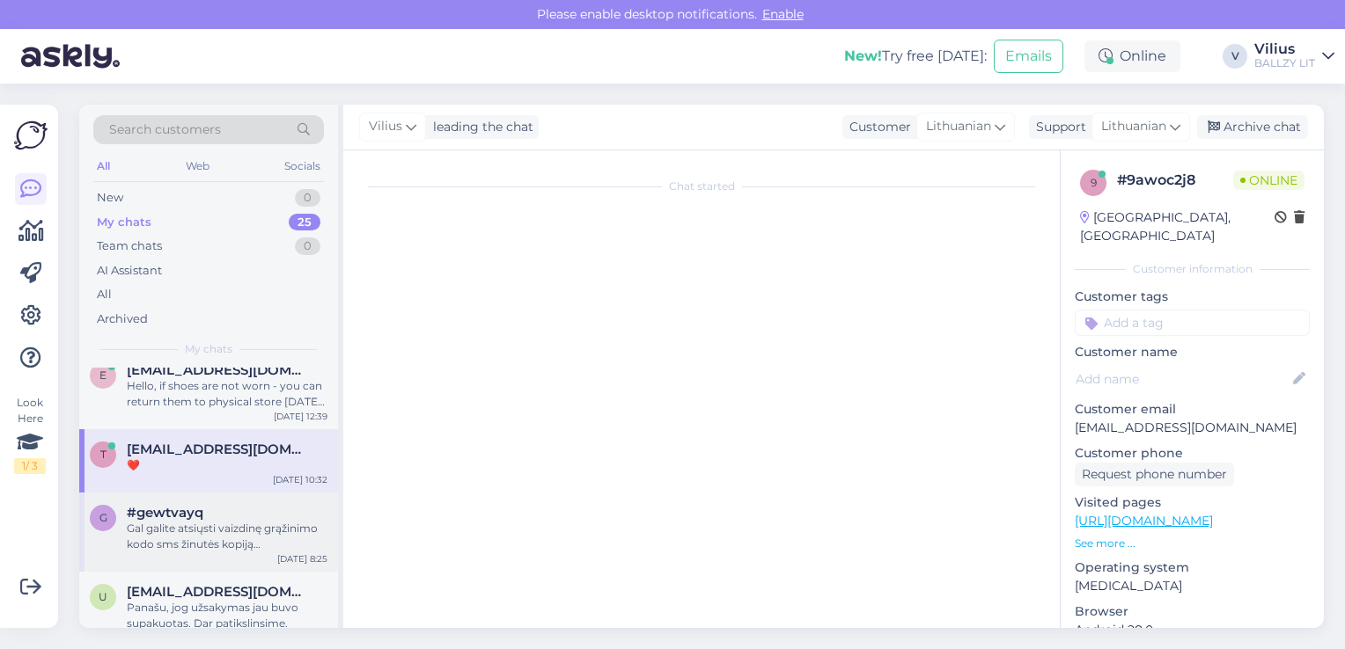
scroll to position [215, 0]
